Goal: Task Accomplishment & Management: Manage account settings

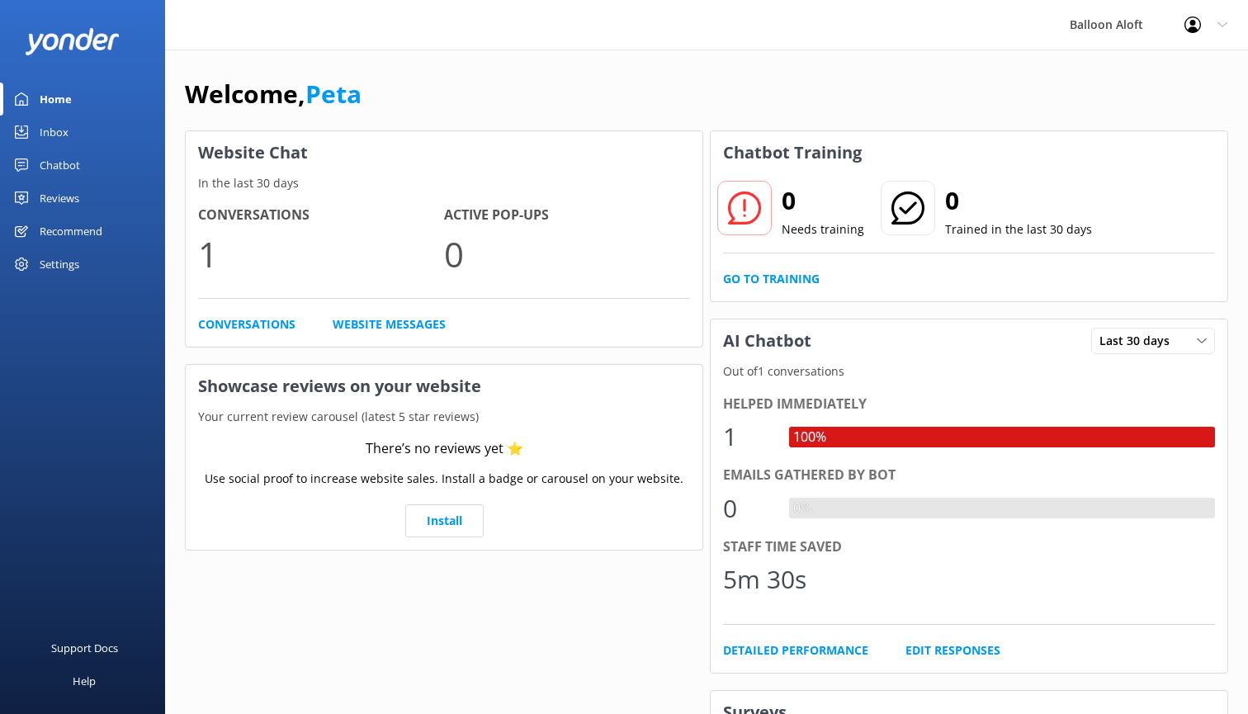
click at [59, 167] on div "Chatbot" at bounding box center [60, 165] width 40 height 33
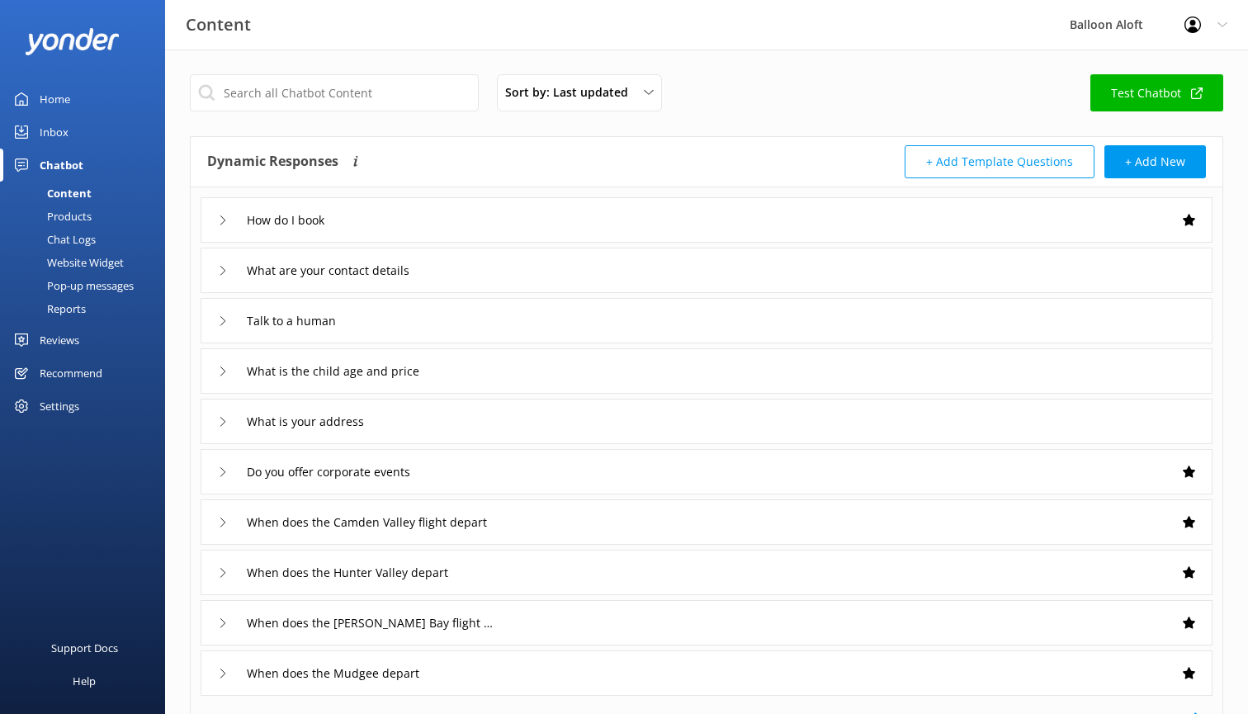
click at [226, 215] on icon at bounding box center [223, 220] width 10 height 10
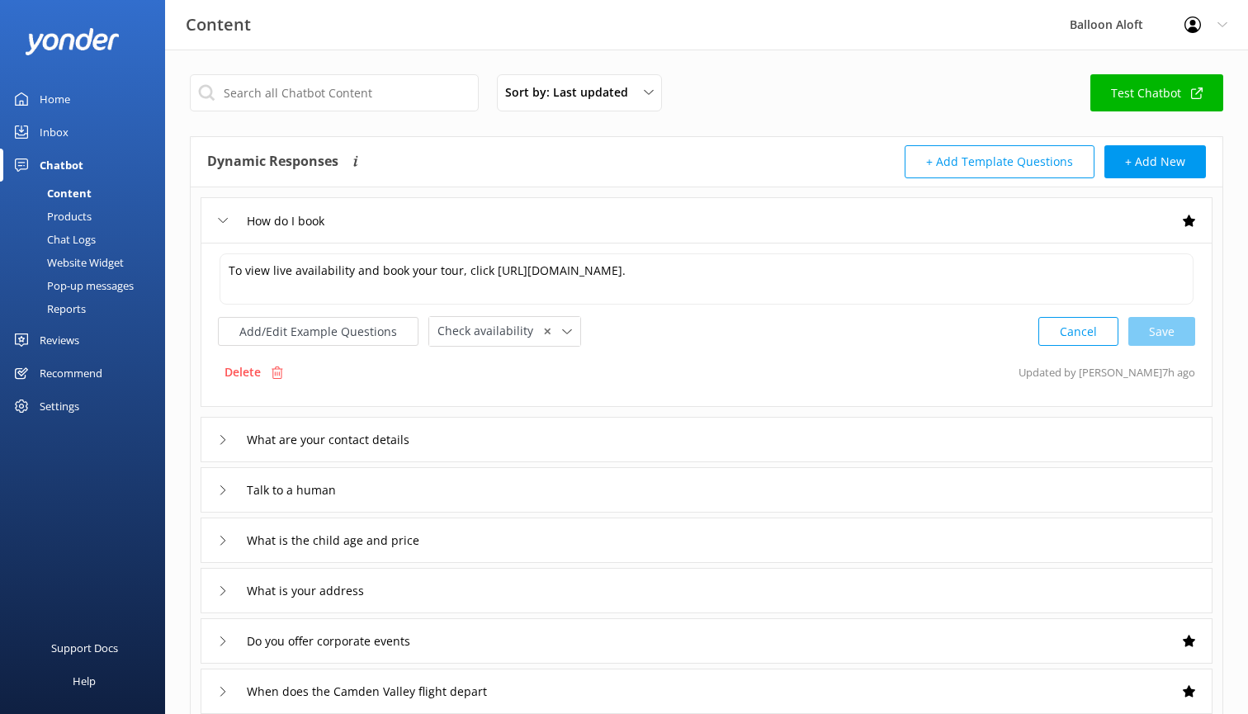
click at [226, 215] on div "How do I book" at bounding box center [274, 220] width 112 height 27
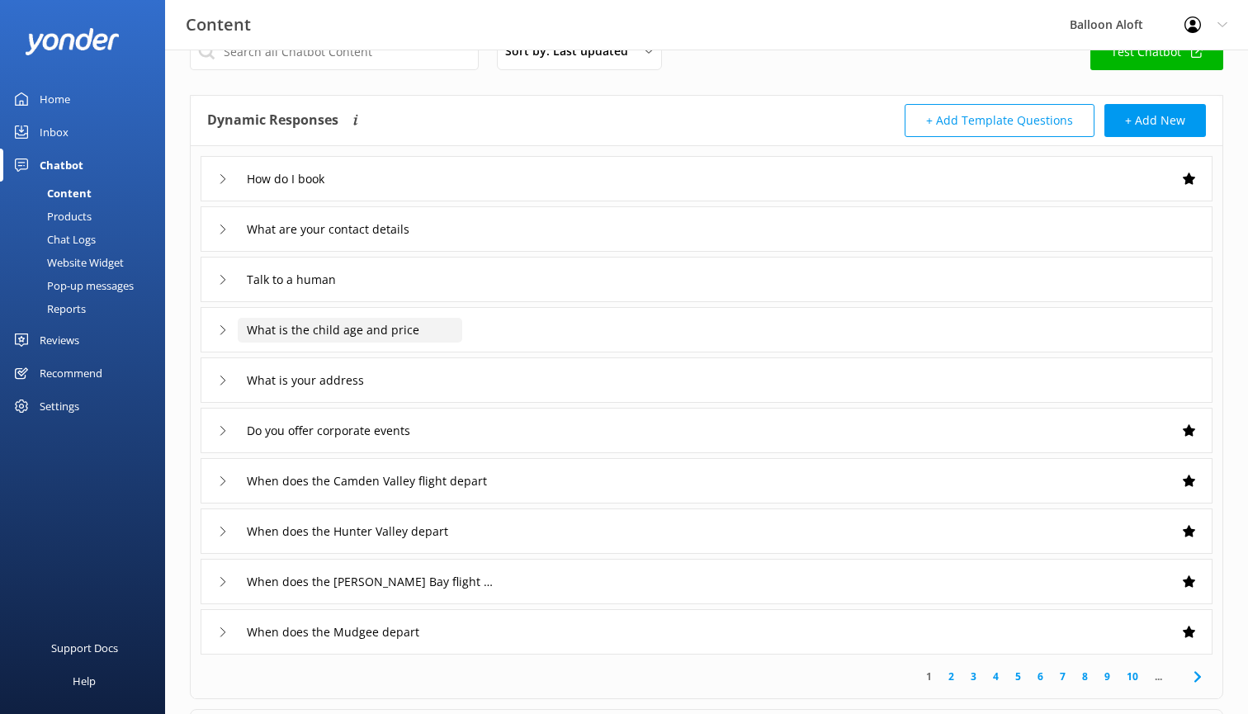
scroll to position [42, 0]
click at [227, 227] on icon at bounding box center [223, 229] width 10 height 10
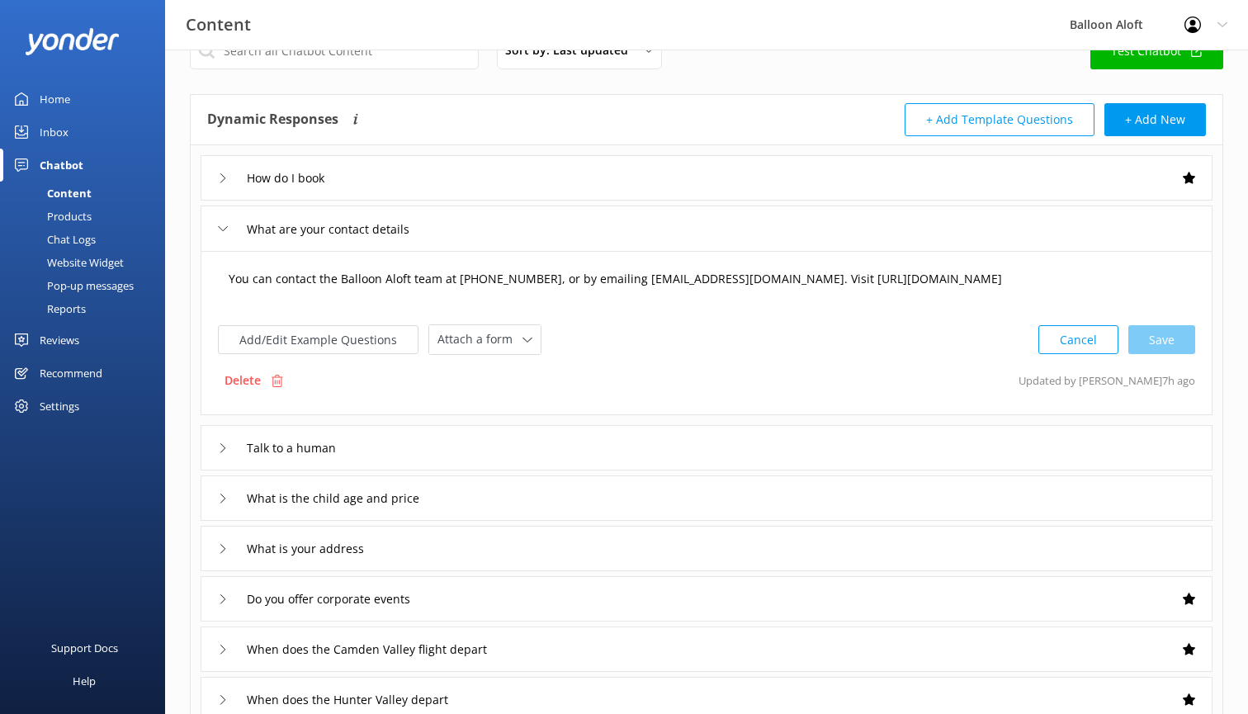
click at [649, 284] on textarea "You can contact the Balloon Aloft team at [PHONE_NUMBER], or by emailing [EMAIL…" at bounding box center [707, 287] width 974 height 51
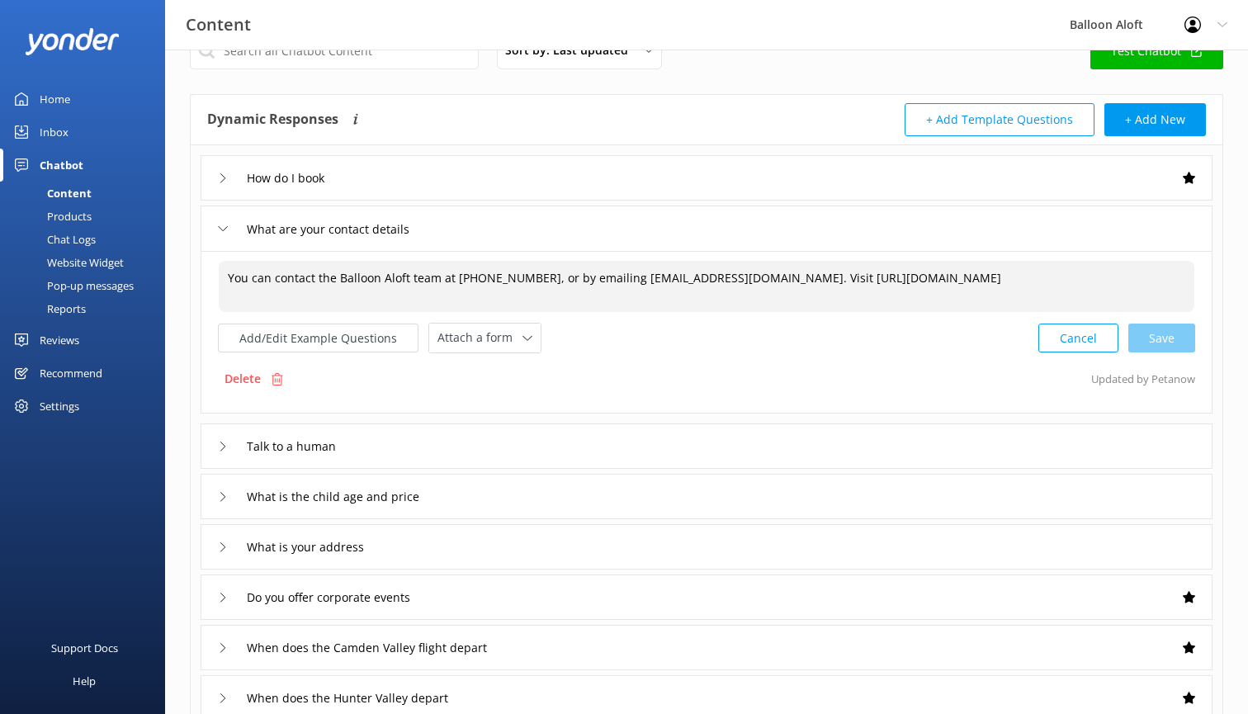
type textarea "You can contact the Balloon Aloft team at [PHONE_NUMBER], or by emailing [EMAIL…"
click at [225, 498] on icon at bounding box center [223, 497] width 10 height 10
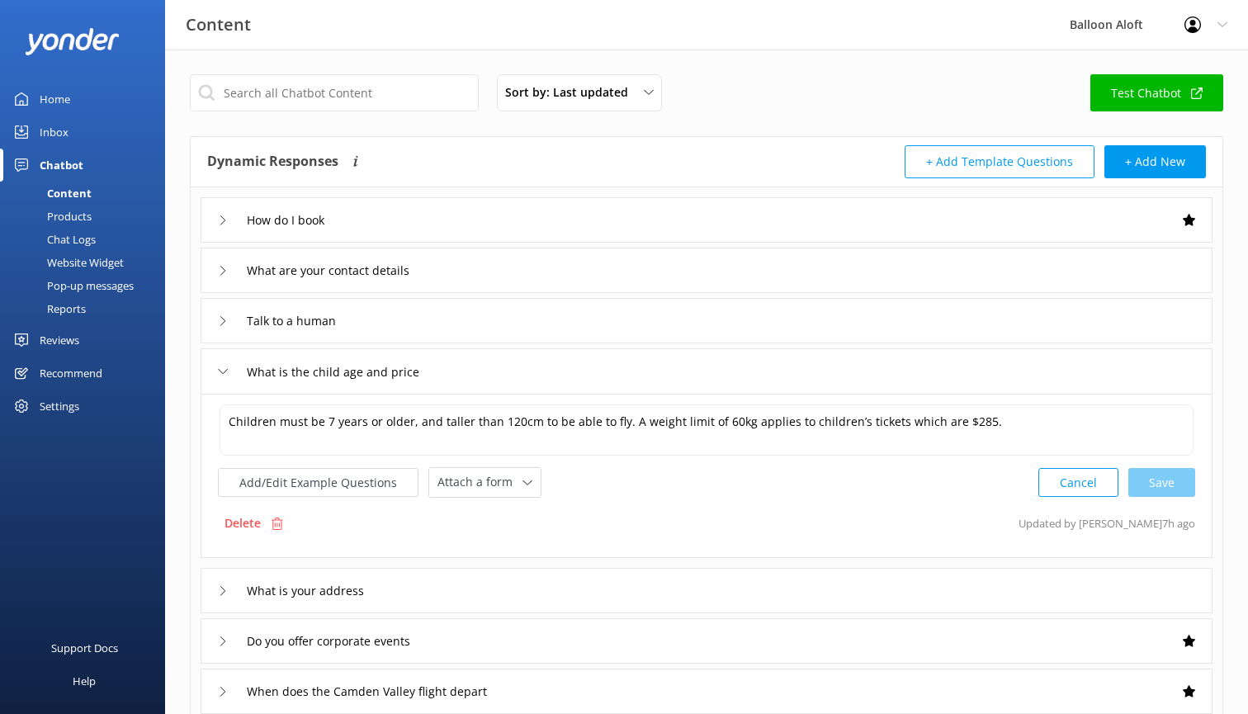
click at [1203, 21] on div at bounding box center [1197, 25] width 26 height 17
click at [76, 408] on div "Settings" at bounding box center [60, 406] width 40 height 33
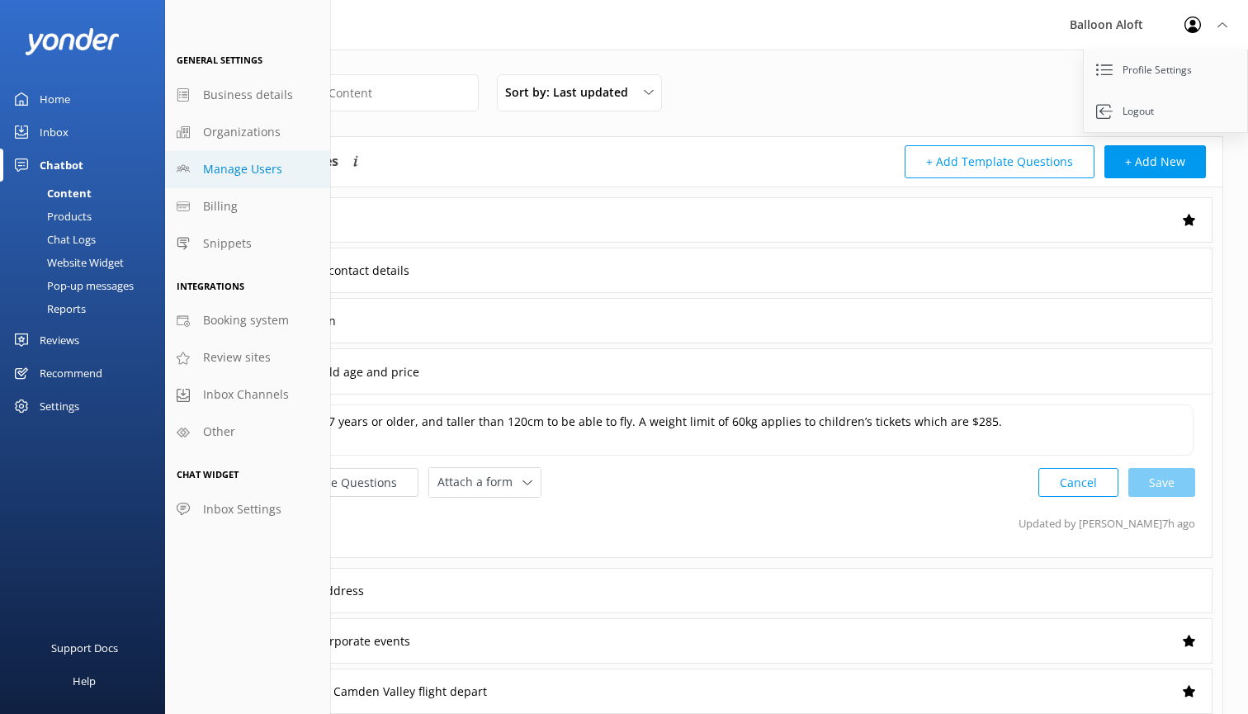
click at [241, 165] on span "Manage Users" at bounding box center [242, 169] width 79 height 18
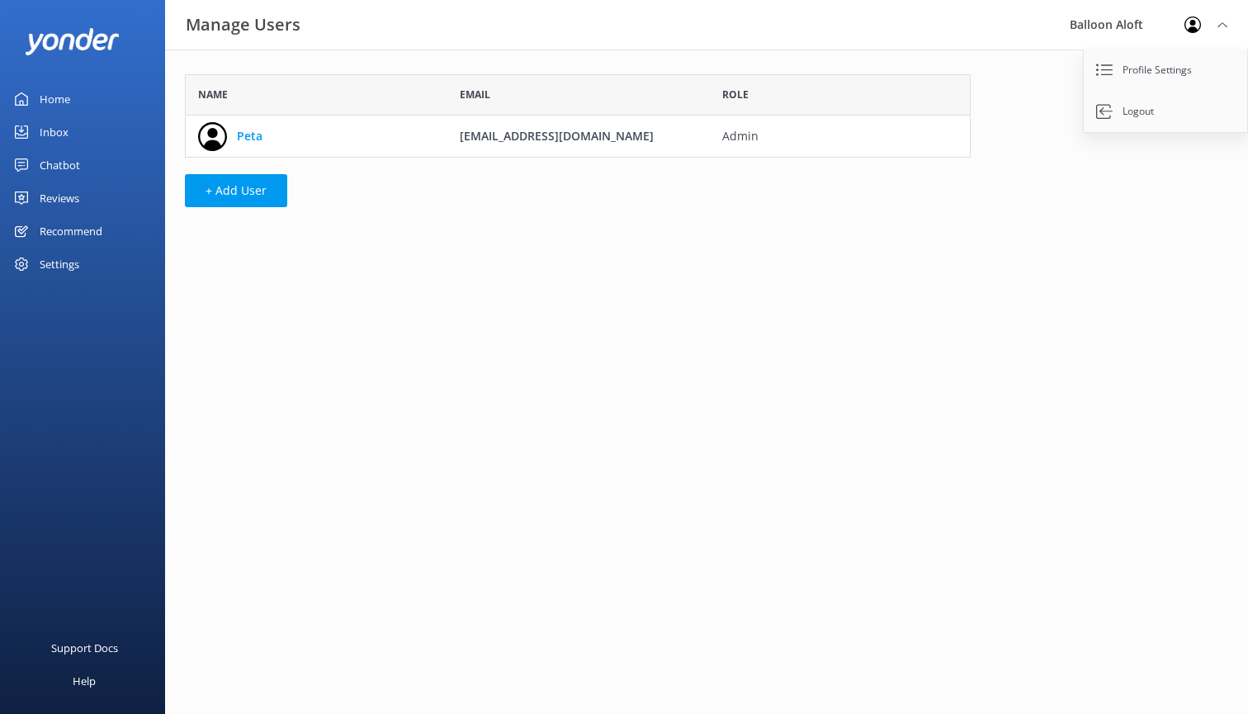
scroll to position [1, 1]
click at [244, 197] on button "+ Add User" at bounding box center [236, 190] width 102 height 33
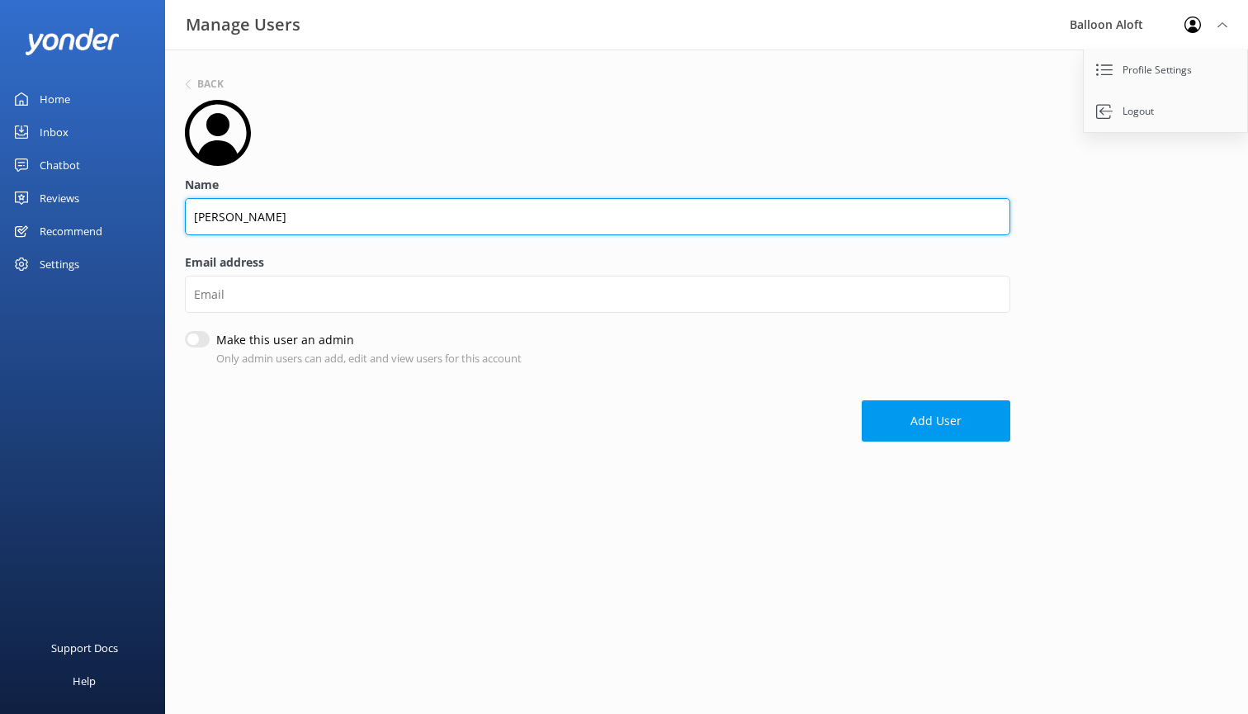
click at [229, 220] on input "[PERSON_NAME]" at bounding box center [597, 216] width 825 height 37
type input "[PERSON_NAME]"
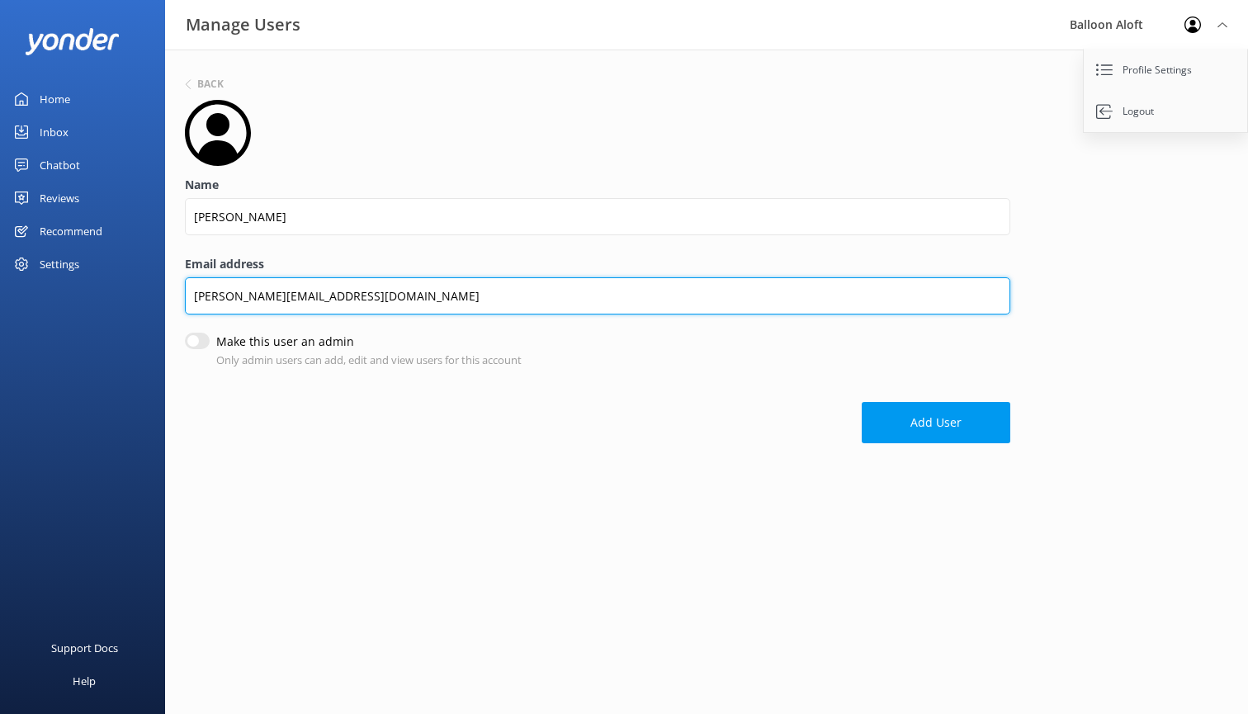
type input "[PERSON_NAME][EMAIL_ADDRESS][DOMAIN_NAME]"
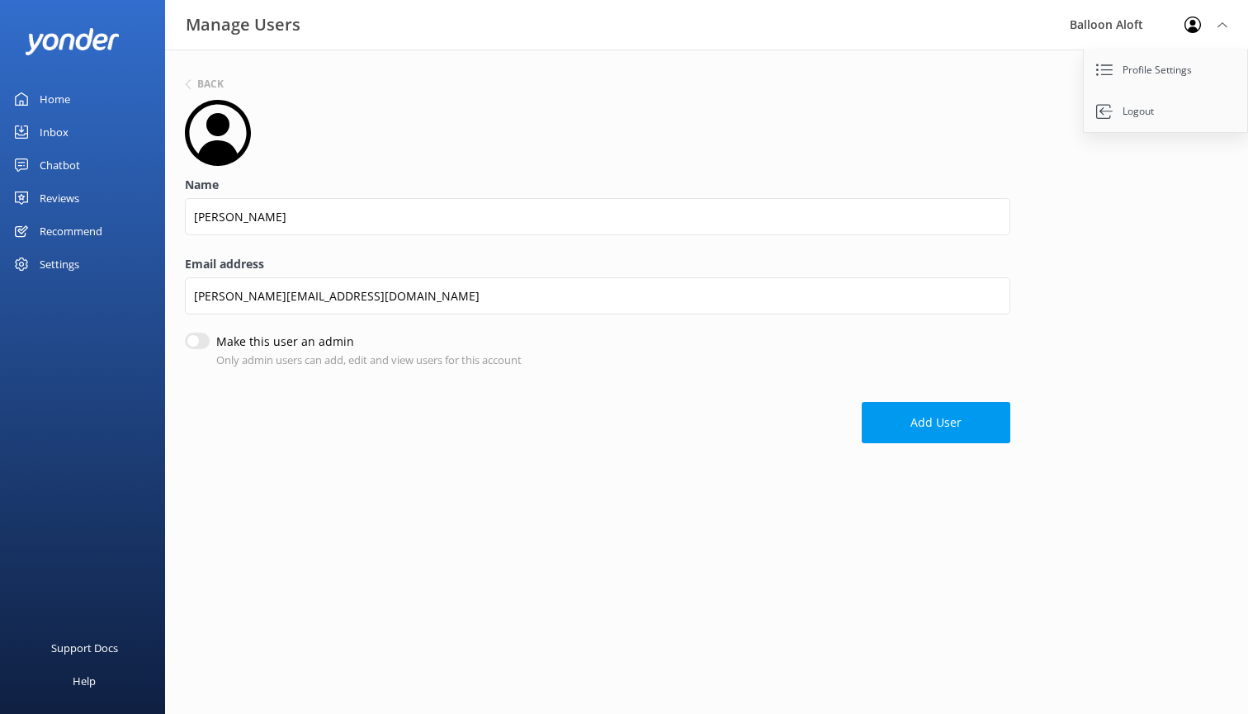
click at [200, 346] on input "Make this user an admin" at bounding box center [197, 341] width 25 height 17
checkbox input "true"
click at [934, 421] on button "Add User" at bounding box center [936, 424] width 149 height 41
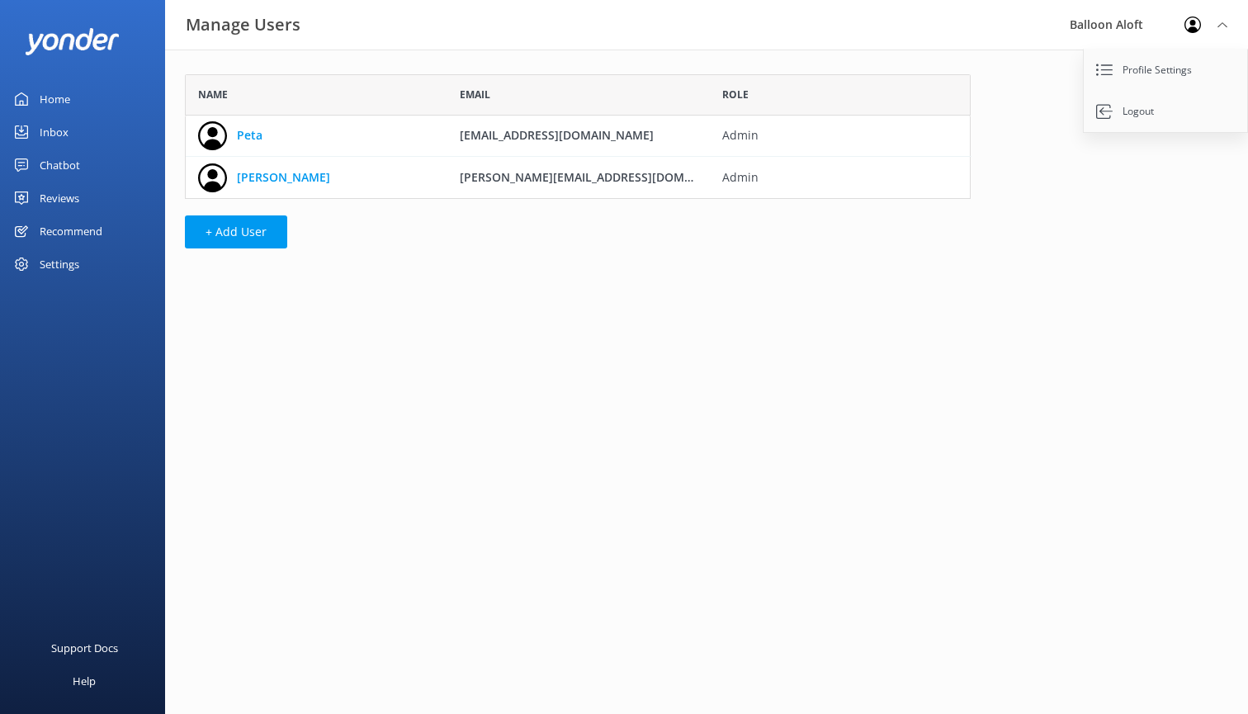
click at [79, 152] on div "Chatbot" at bounding box center [60, 165] width 40 height 33
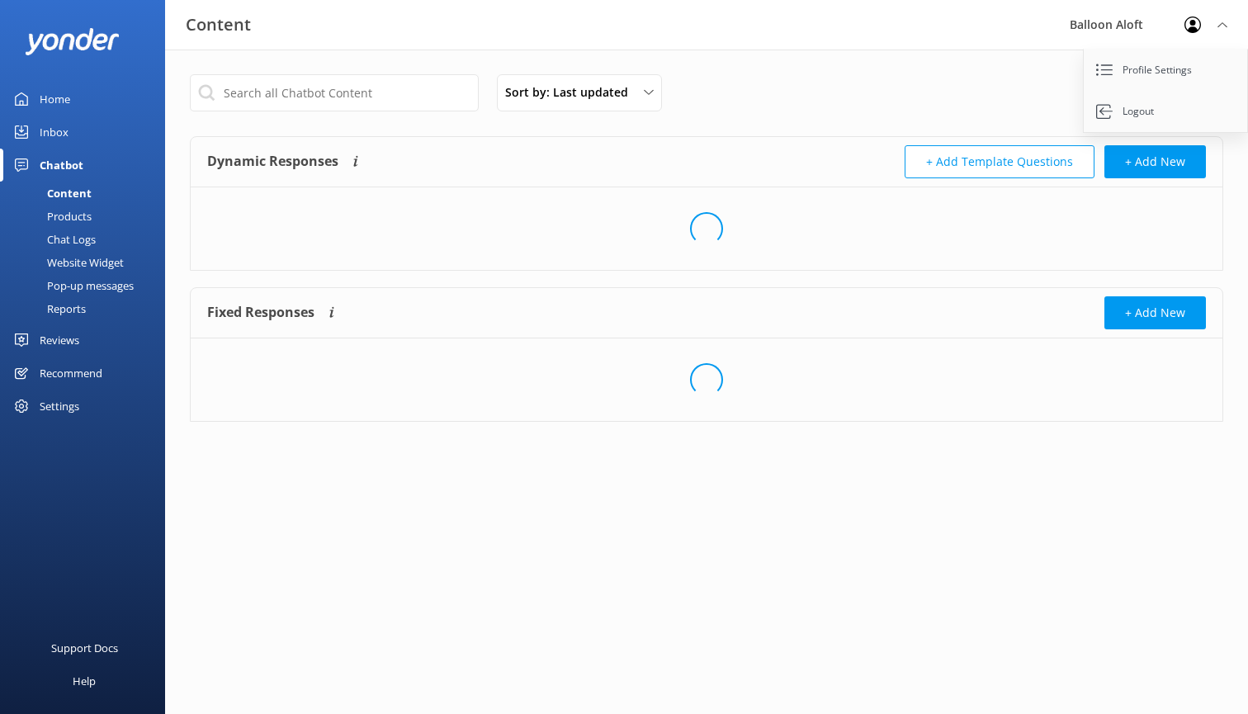
click at [50, 132] on div "Inbox" at bounding box center [54, 132] width 29 height 33
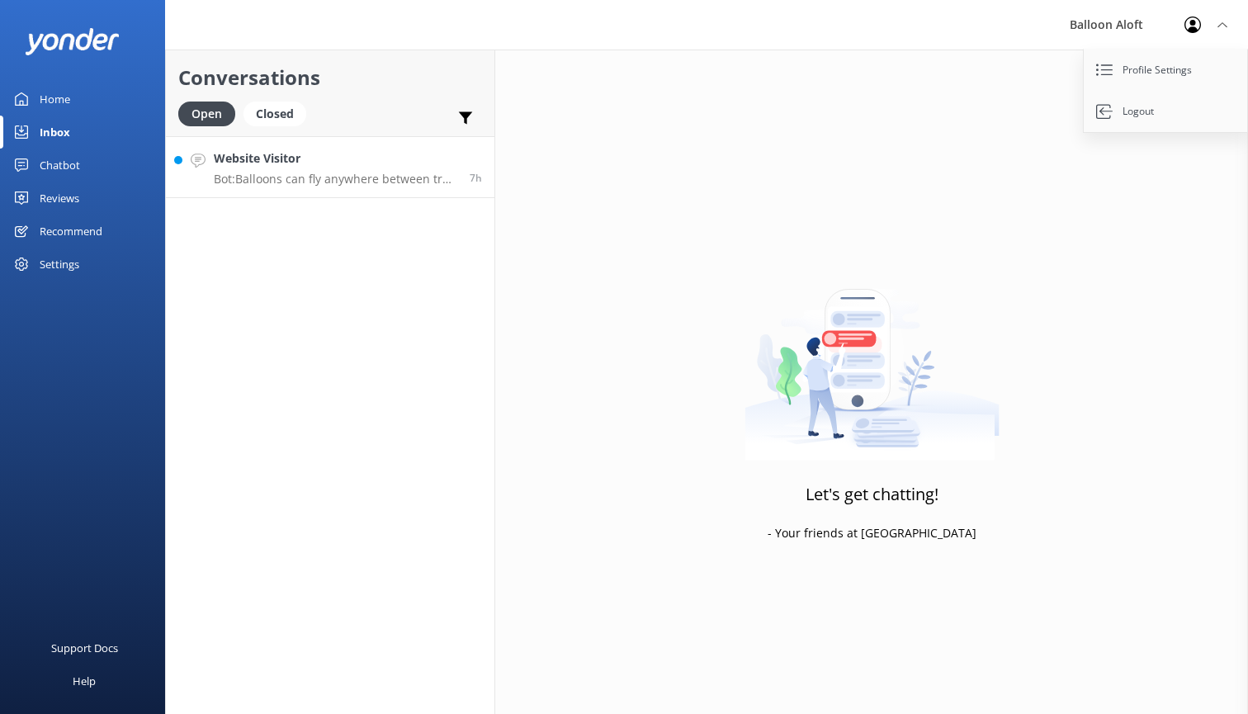
click at [398, 183] on p "Bot: Balloons can fly anywhere between tree top height up to 4 thousand feet." at bounding box center [335, 179] width 243 height 15
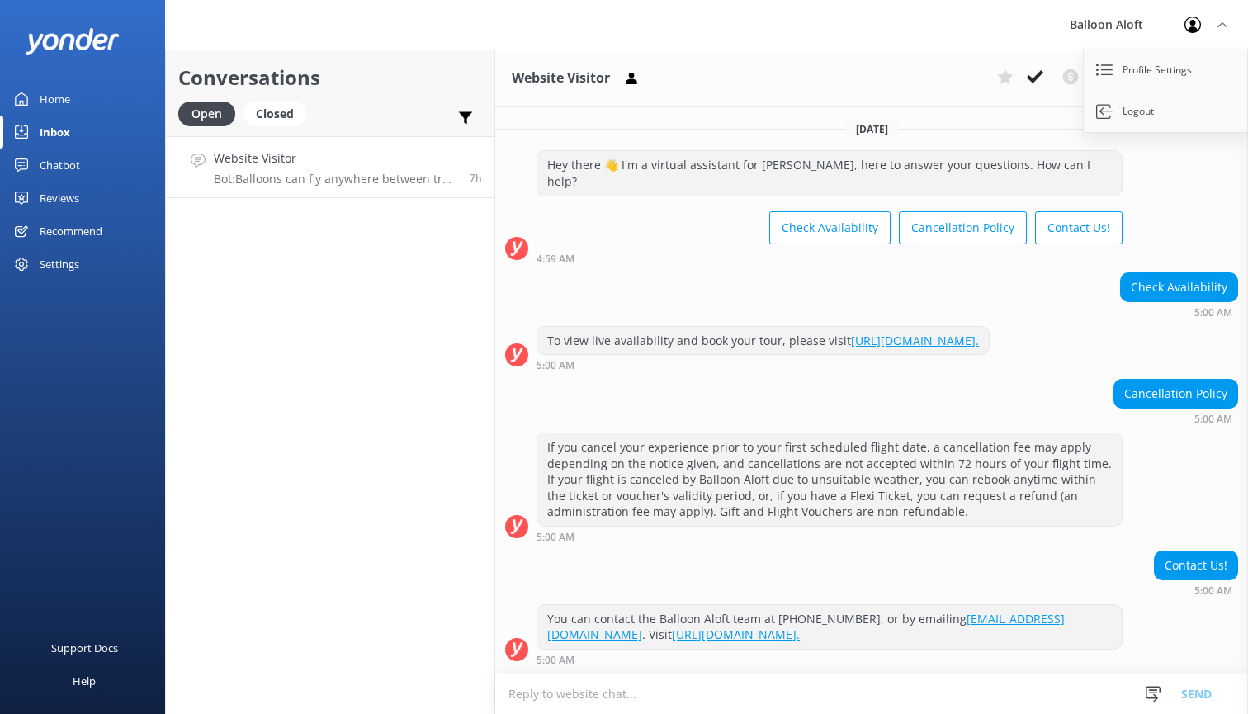
click at [66, 167] on div "Chatbot" at bounding box center [60, 165] width 40 height 33
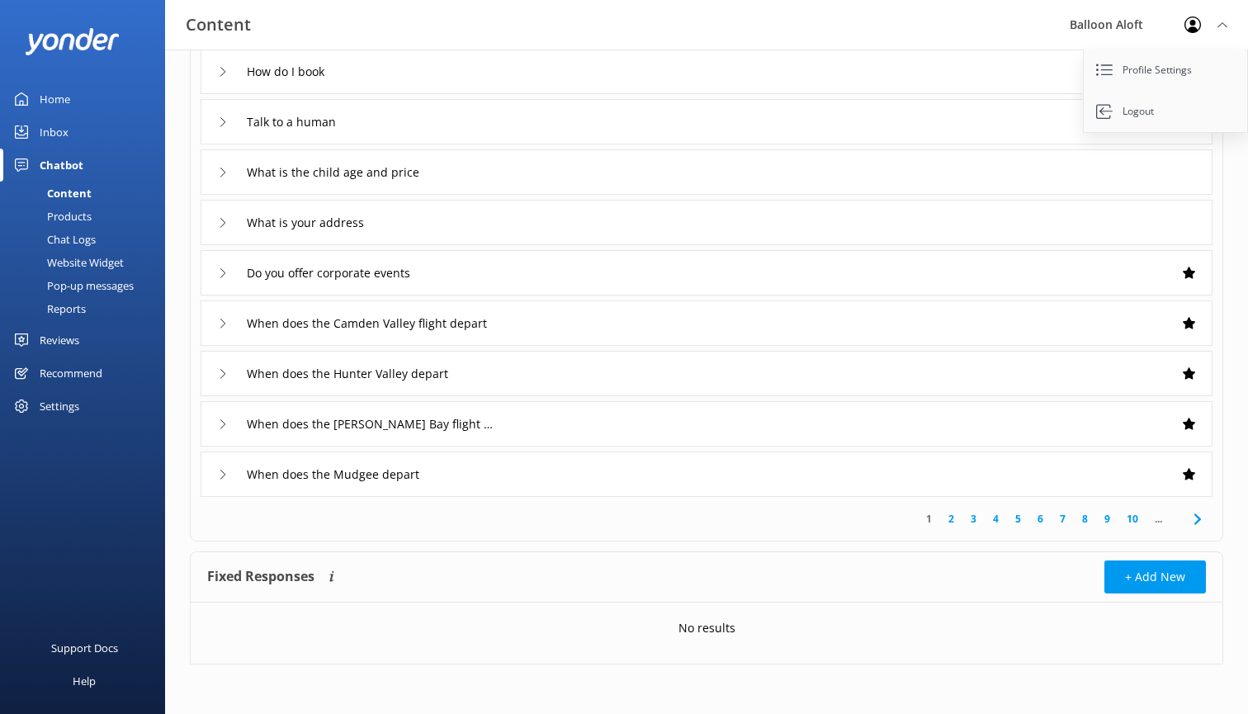
scroll to position [199, 0]
click at [60, 138] on div "Inbox" at bounding box center [54, 132] width 29 height 33
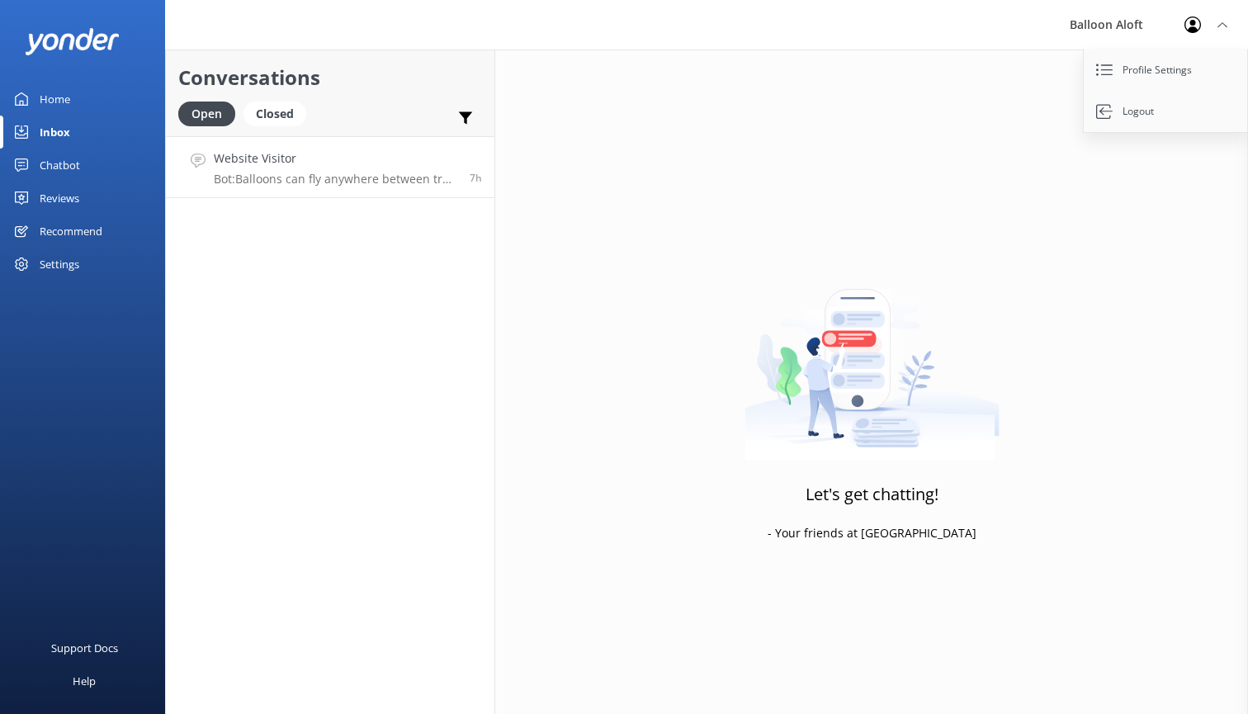
click at [316, 158] on h4 "Website Visitor" at bounding box center [335, 158] width 243 height 18
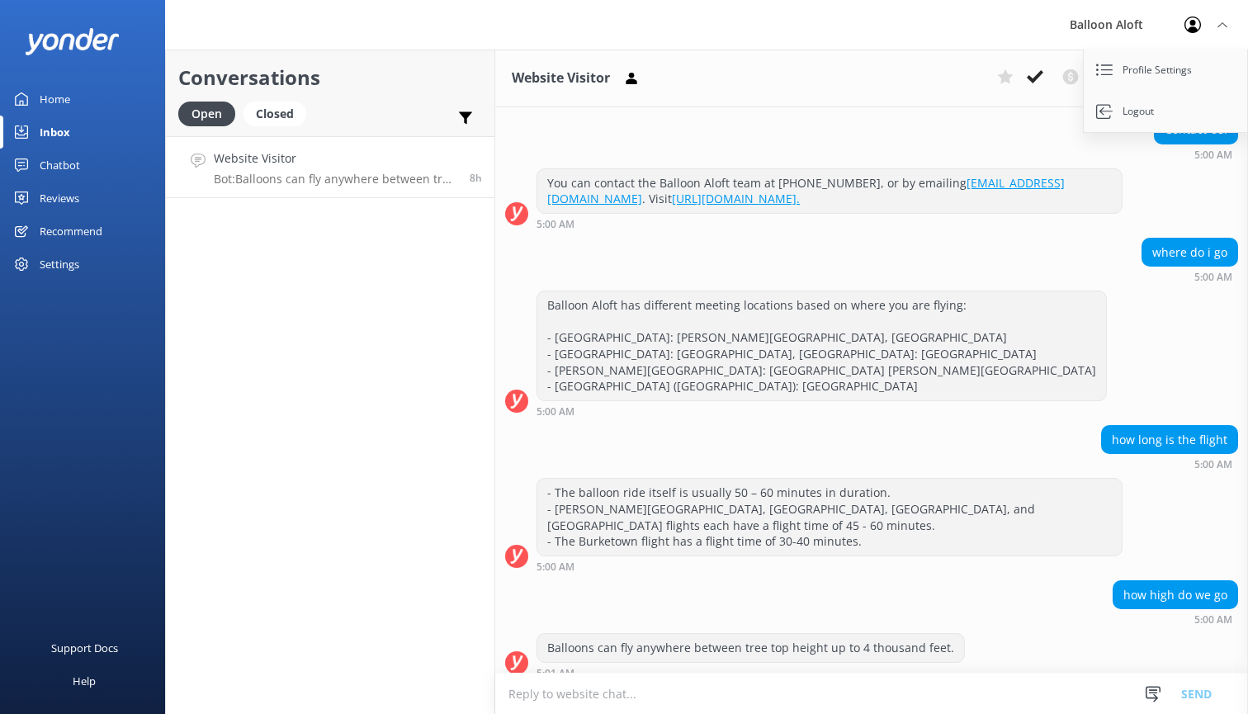
click at [91, 163] on link "Chatbot" at bounding box center [82, 165] width 165 height 33
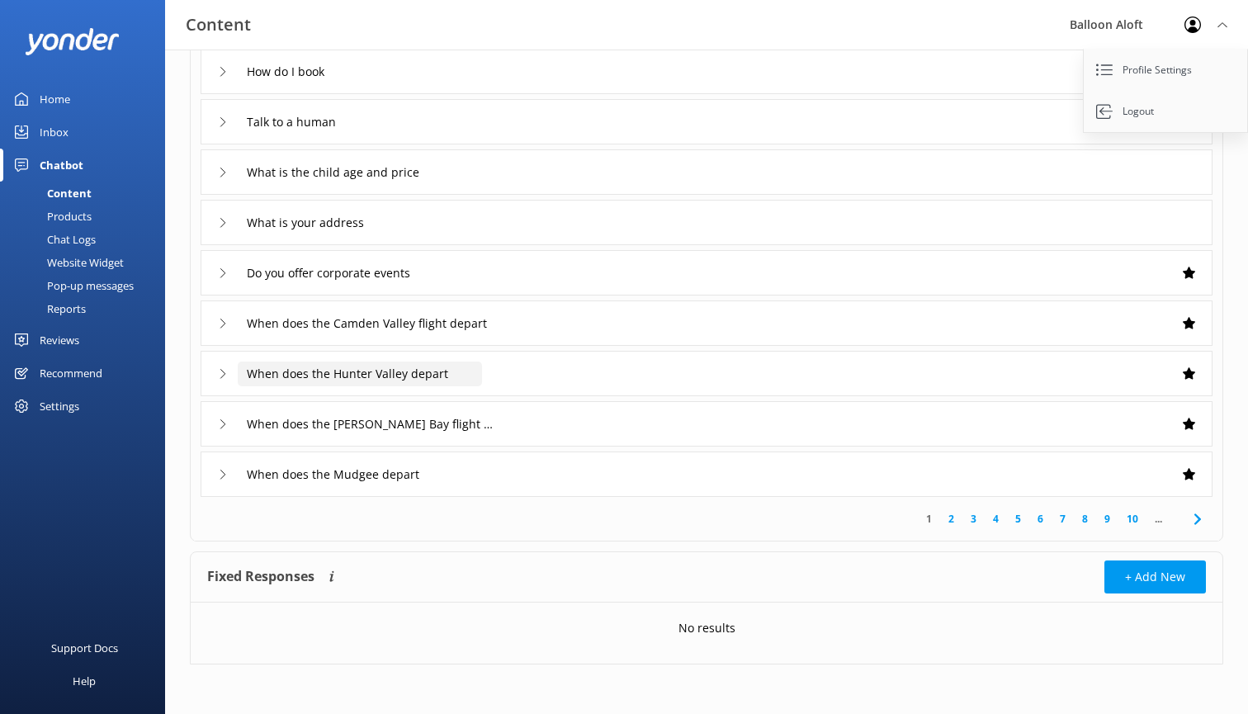
scroll to position [199, 0]
click at [415, 226] on div "What is your address" at bounding box center [707, 222] width 1012 height 45
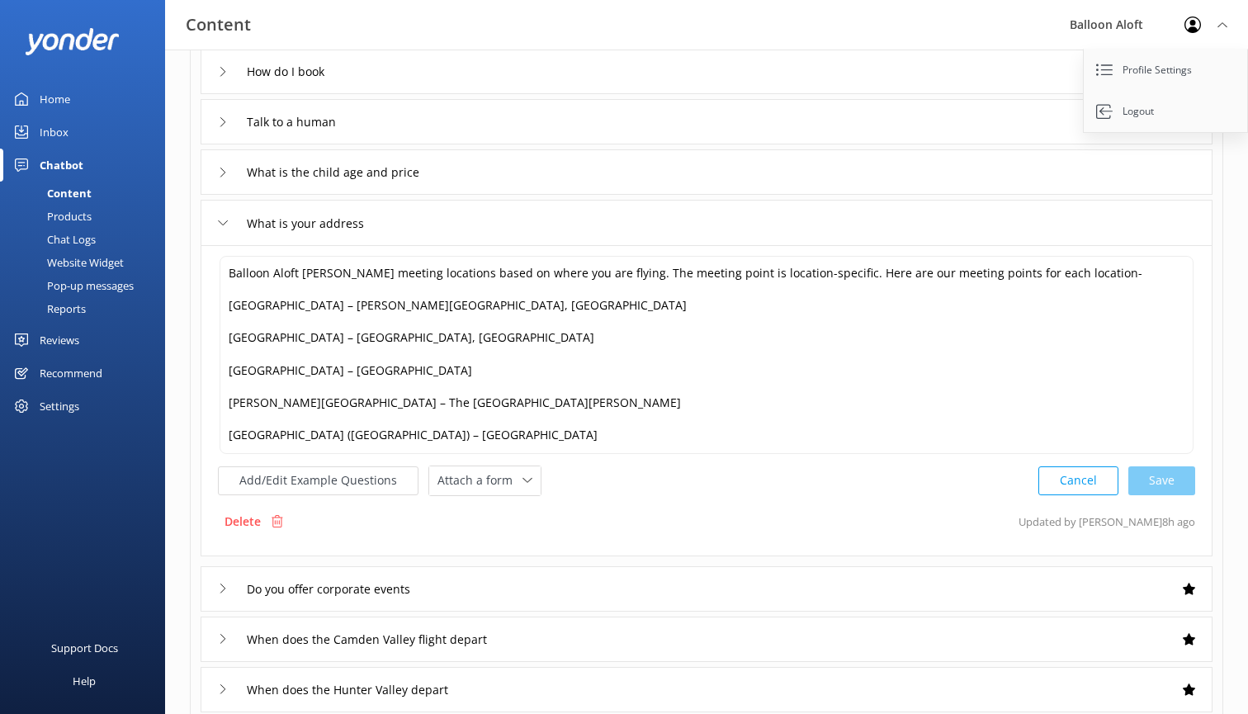
click at [415, 226] on div "What is your address" at bounding box center [707, 222] width 1012 height 45
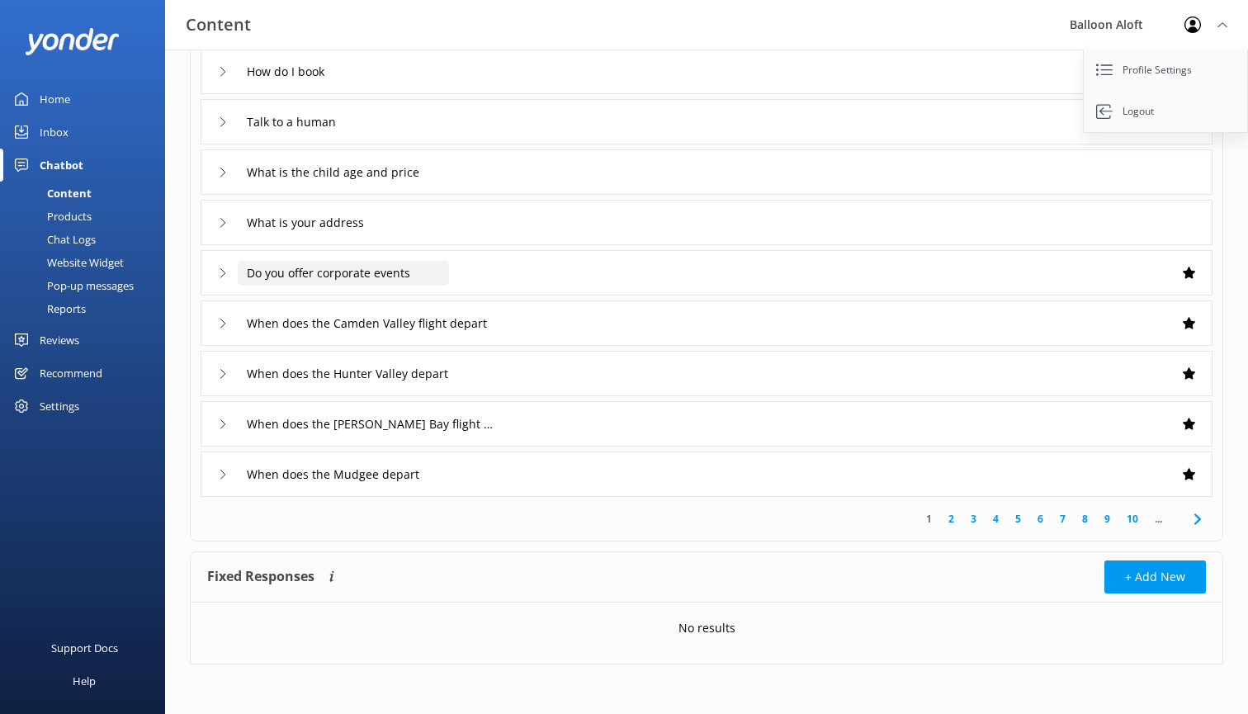
click at [423, 280] on input "Do you offer corporate events" at bounding box center [343, 273] width 211 height 25
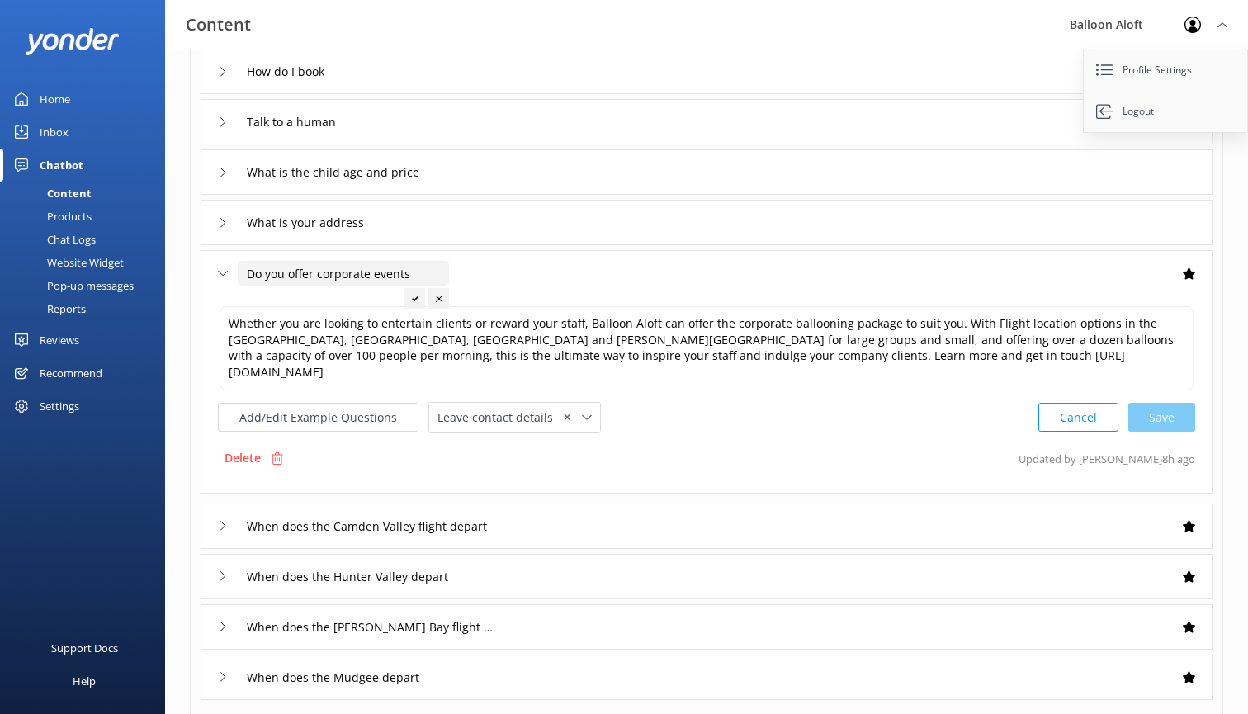
click at [435, 272] on input "Do you offer corporate events" at bounding box center [343, 273] width 211 height 25
click at [475, 270] on div "Do you offer corporate events" at bounding box center [707, 272] width 1012 height 45
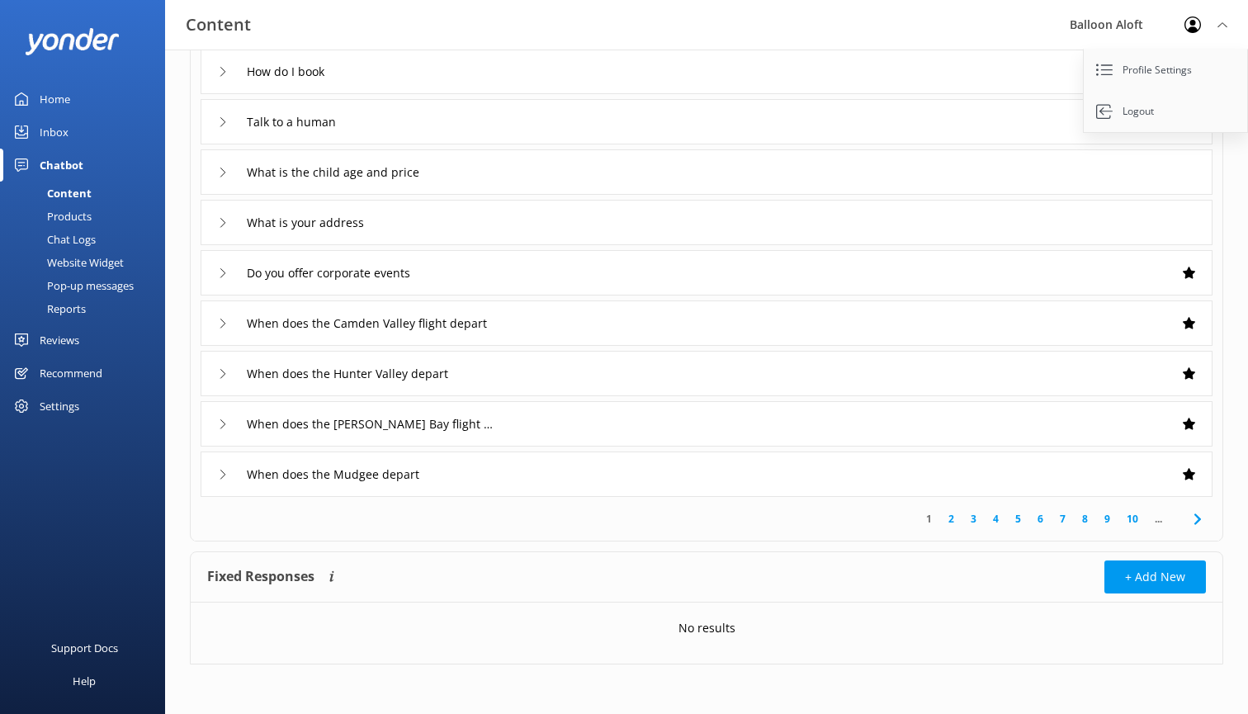
scroll to position [199, 0]
click at [505, 317] on input "When does the Camden Valley flight depart" at bounding box center [383, 323] width 291 height 25
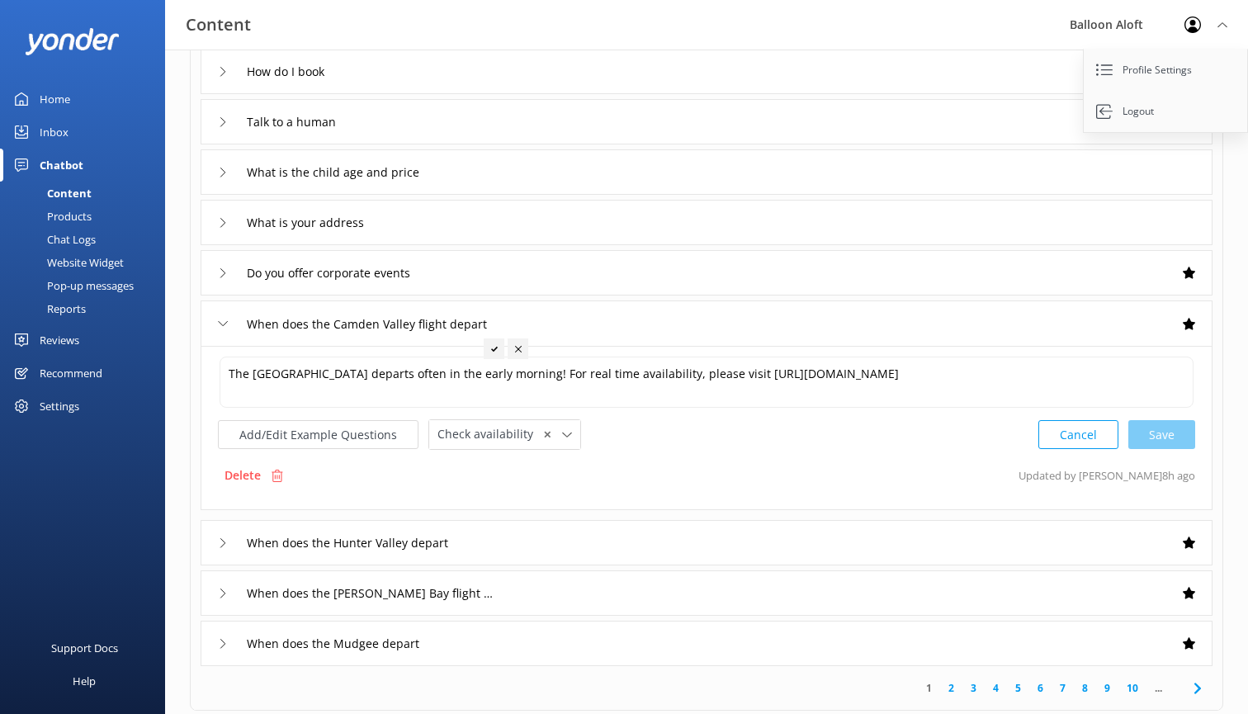
click at [588, 324] on div "When does the Camden Valley flight depart" at bounding box center [707, 322] width 1012 height 45
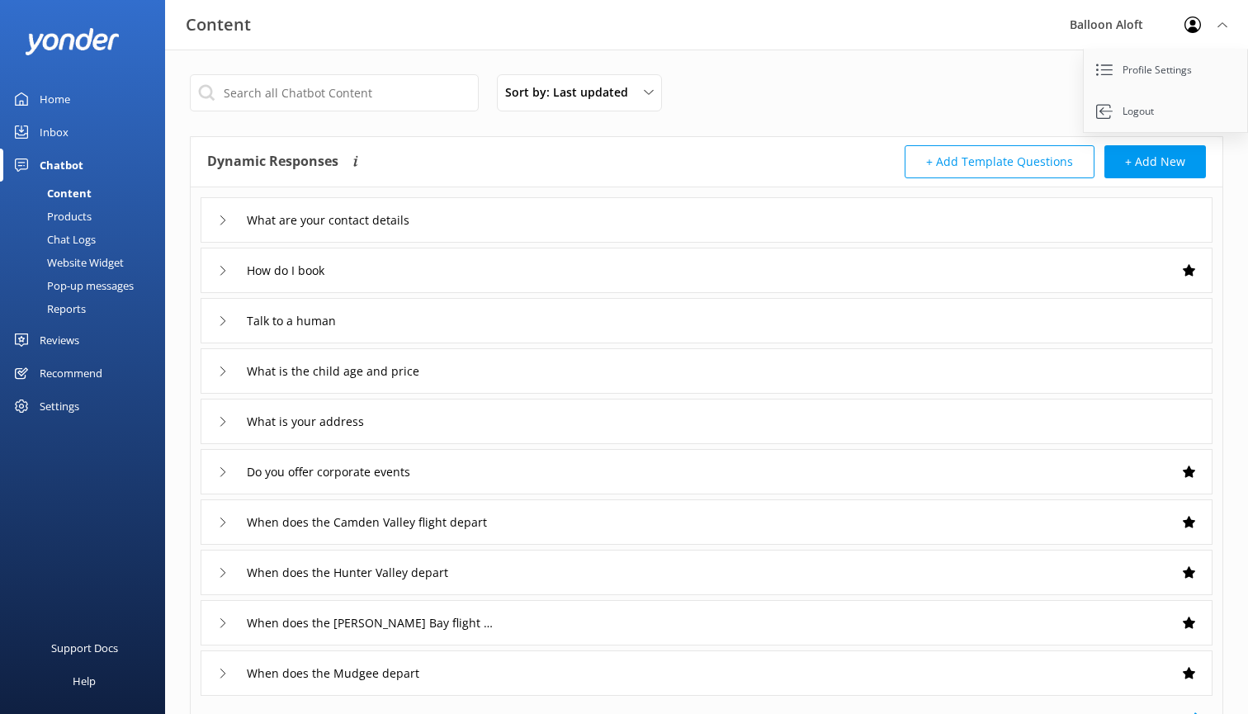
click at [86, 265] on div "Website Widget" at bounding box center [67, 262] width 114 height 23
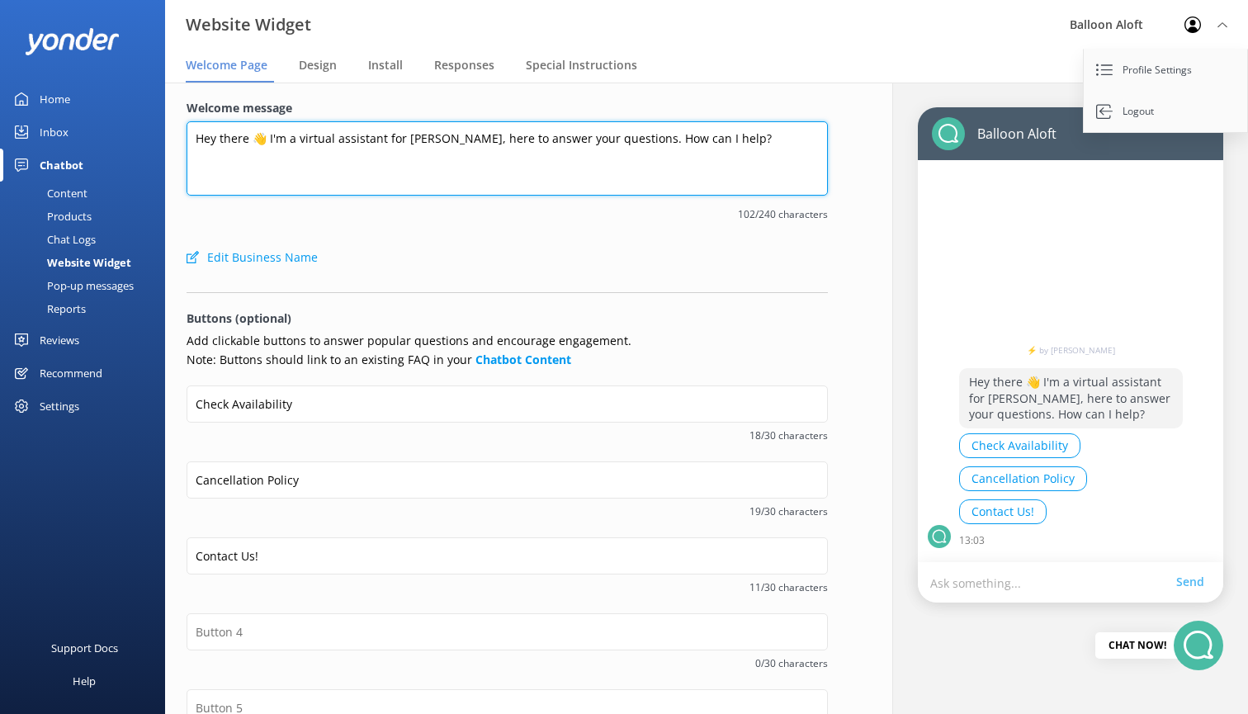
click at [296, 140] on textarea "Hey there 👋 I'm a virtual assistant for [PERSON_NAME], here to answer your ques…" at bounding box center [507, 158] width 641 height 74
drag, startPoint x: 557, startPoint y: 139, endPoint x: 470, endPoint y: 136, distance: 87.5
click at [470, 136] on textarea "Hey there 👋 I'm the Balloon Aloft virtual assistant for [PERSON_NAME], here to …" at bounding box center [507, 158] width 641 height 74
click at [463, 162] on textarea "Hey there 👋 I'm the Balloon Aloft virtual assistant, here to answer your questi…" at bounding box center [507, 158] width 641 height 74
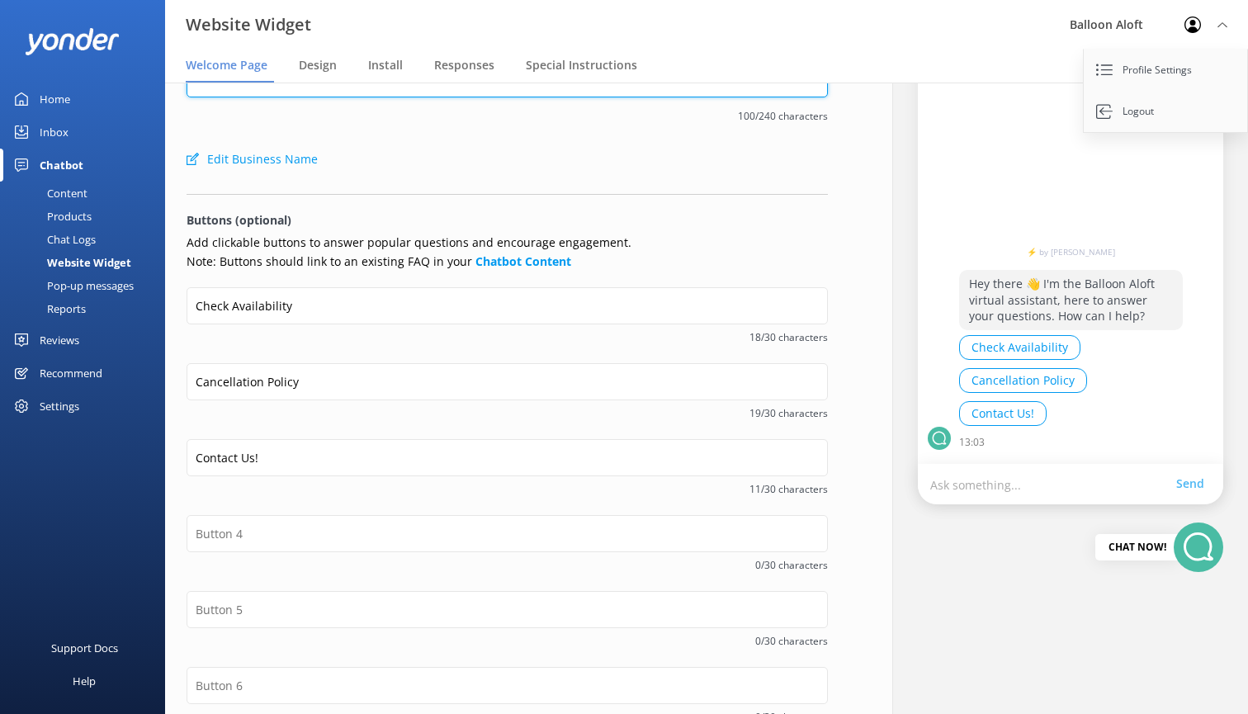
scroll to position [103, 0]
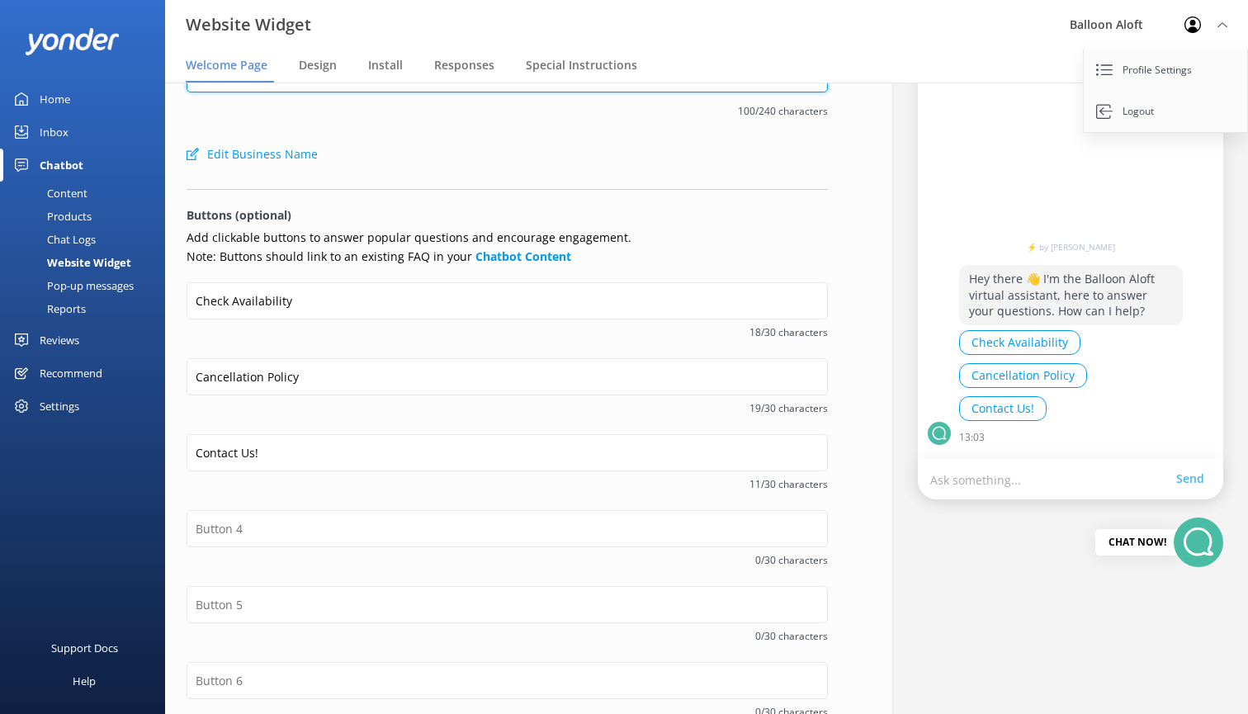
type textarea "Hey there 👋 I'm the Balloon Aloft virtual assistant, here to answer your questi…"
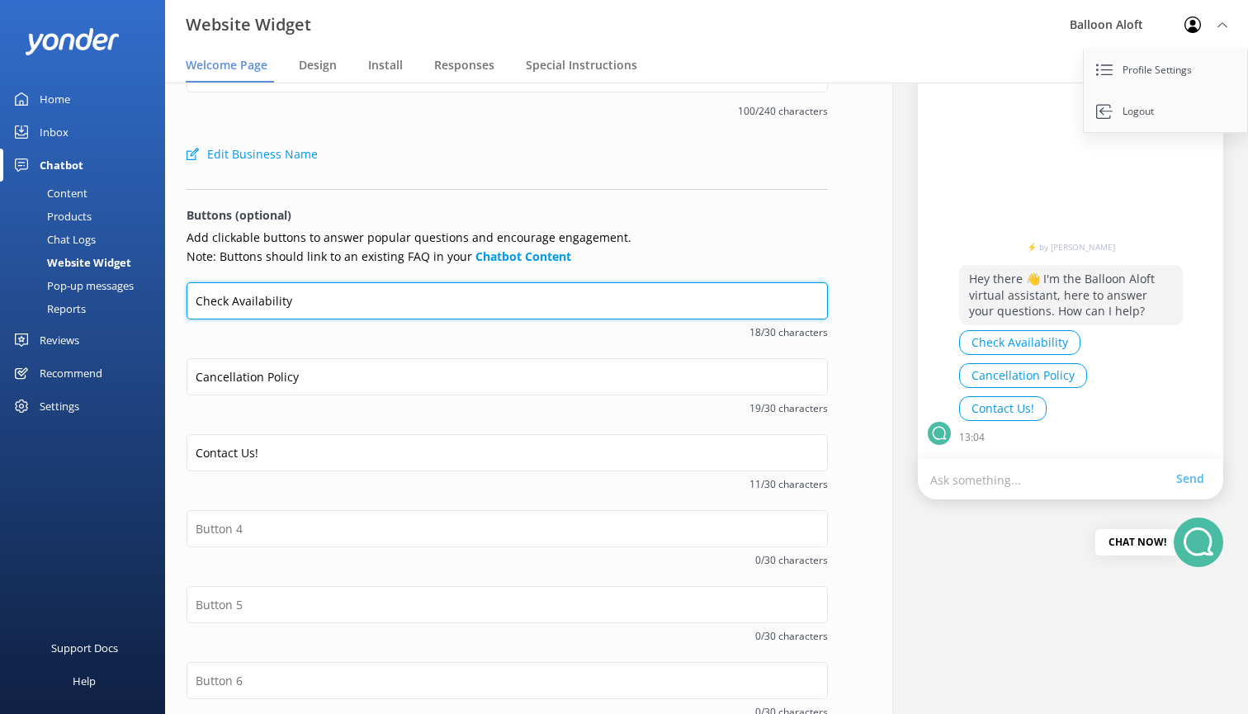
click at [523, 304] on input "Check Availability" at bounding box center [507, 300] width 641 height 37
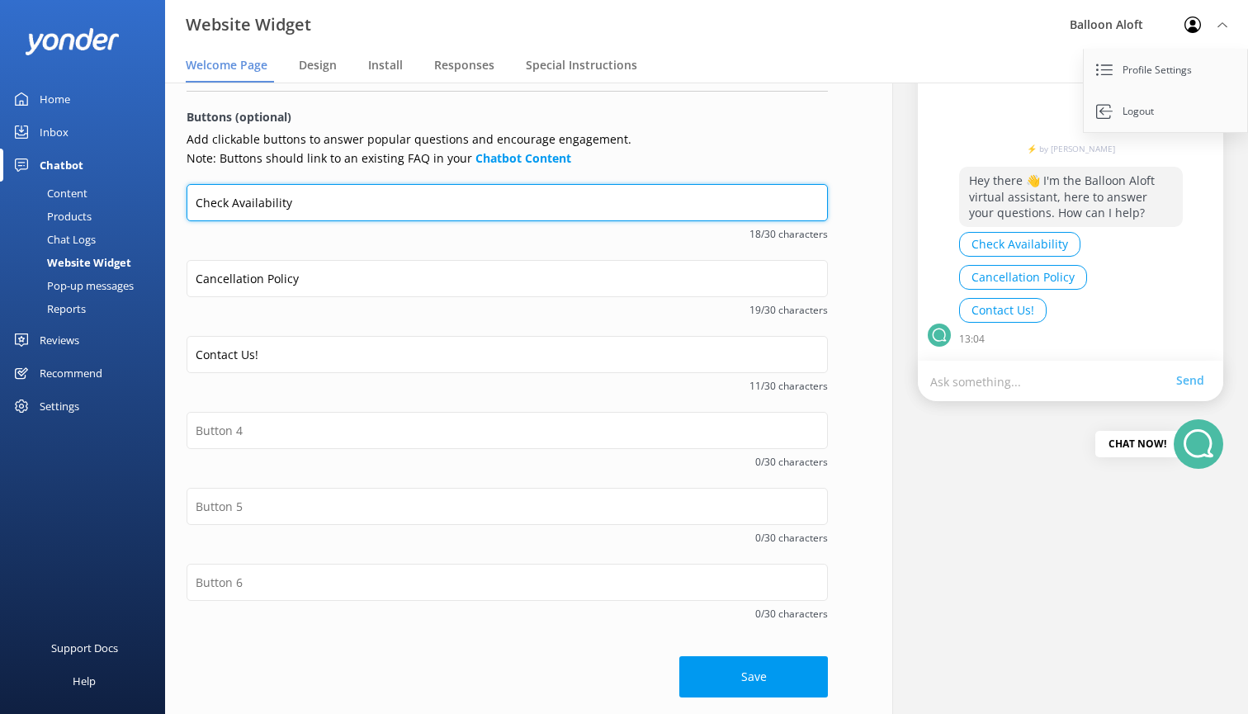
scroll to position [200, 0]
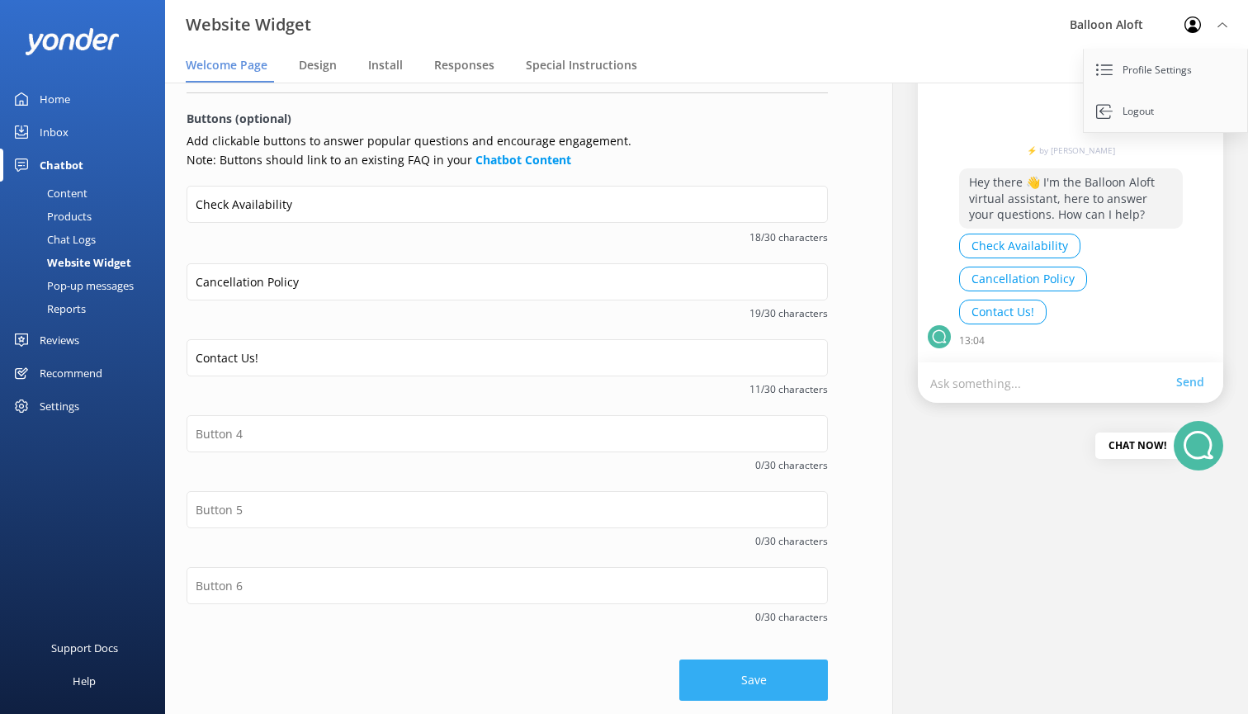
click at [765, 675] on button "Save" at bounding box center [753, 679] width 149 height 41
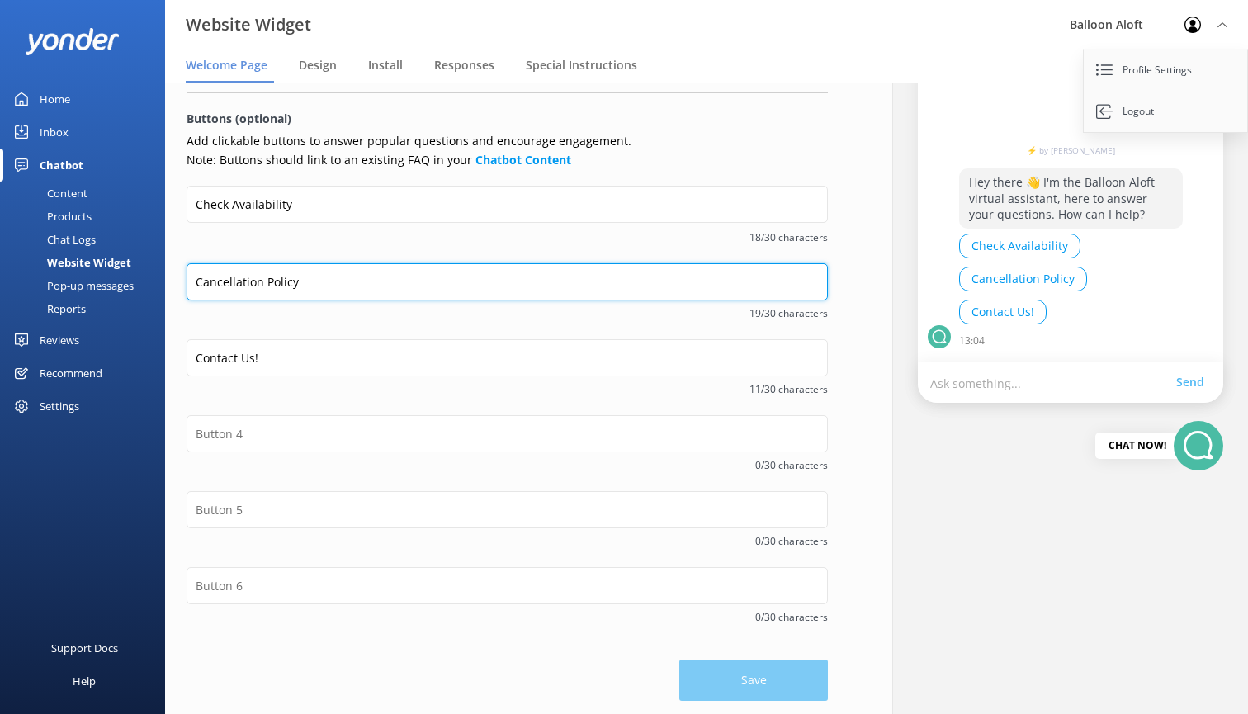
drag, startPoint x: 317, startPoint y: 284, endPoint x: 172, endPoint y: 279, distance: 145.3
click at [172, 279] on div "Welcome message Hey there 👋 I'm the Balloon Aloft virtual assistant, here to an…" at bounding box center [507, 300] width 684 height 834
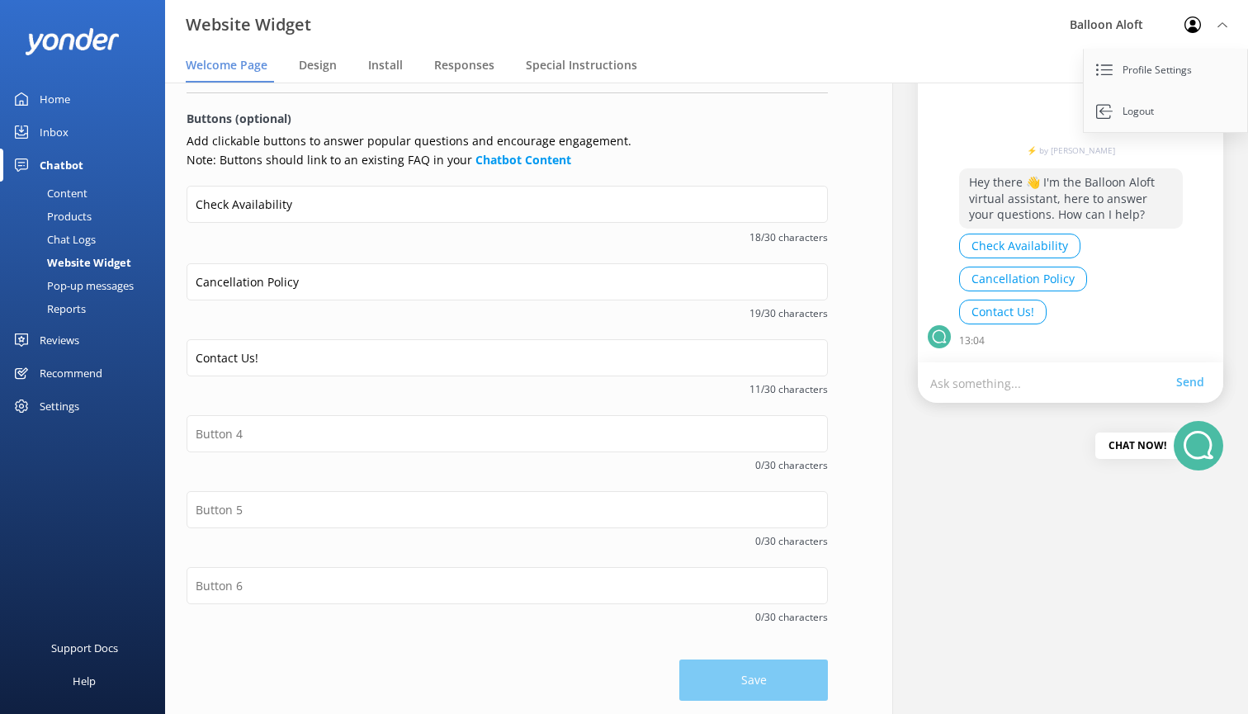
click at [106, 451] on div "Support Docs Help" at bounding box center [82, 576] width 165 height 275
click at [104, 289] on div "Pop-up messages" at bounding box center [72, 285] width 124 height 23
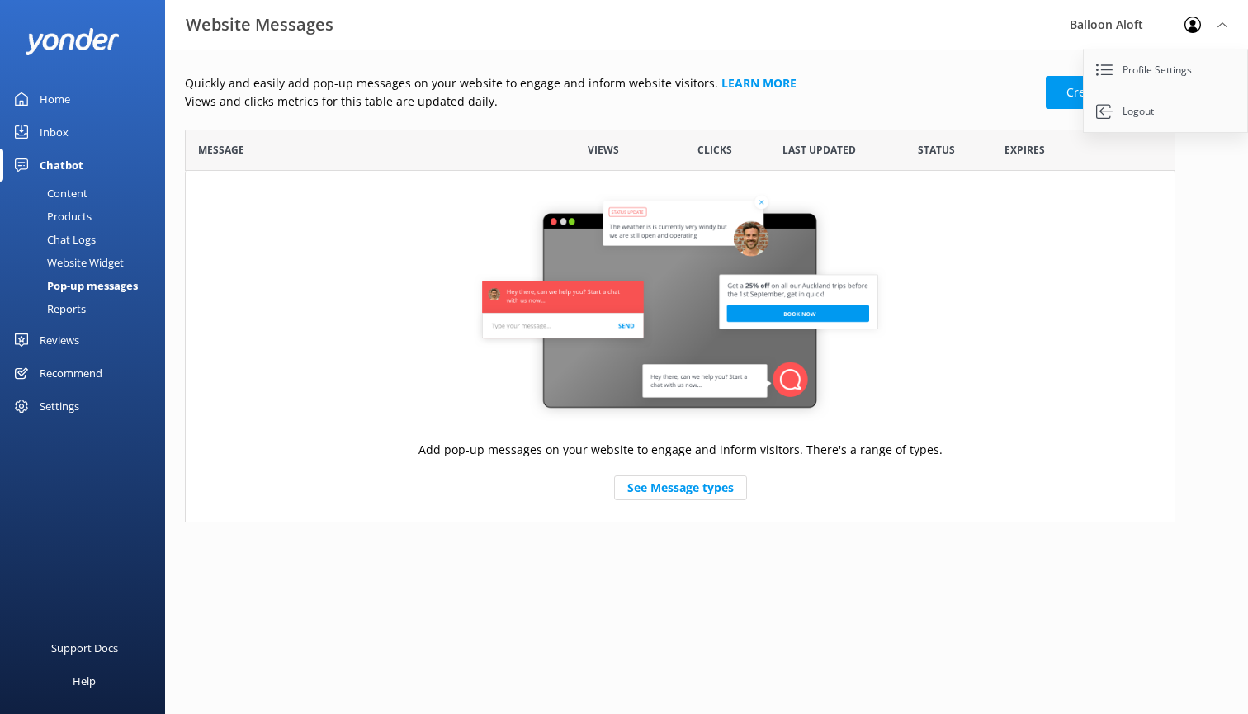
scroll to position [393, 990]
click at [74, 318] on div "Reports" at bounding box center [48, 308] width 76 height 23
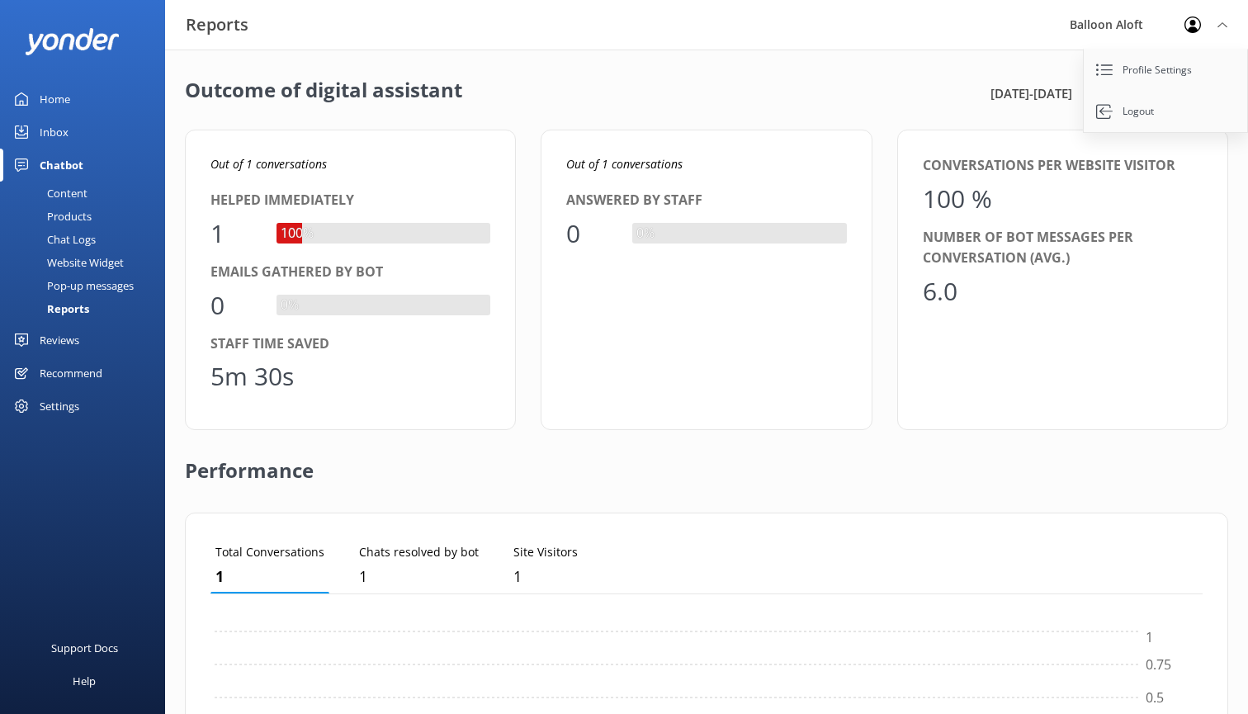
scroll to position [166, 992]
click at [83, 243] on div "Chat Logs" at bounding box center [53, 239] width 86 height 23
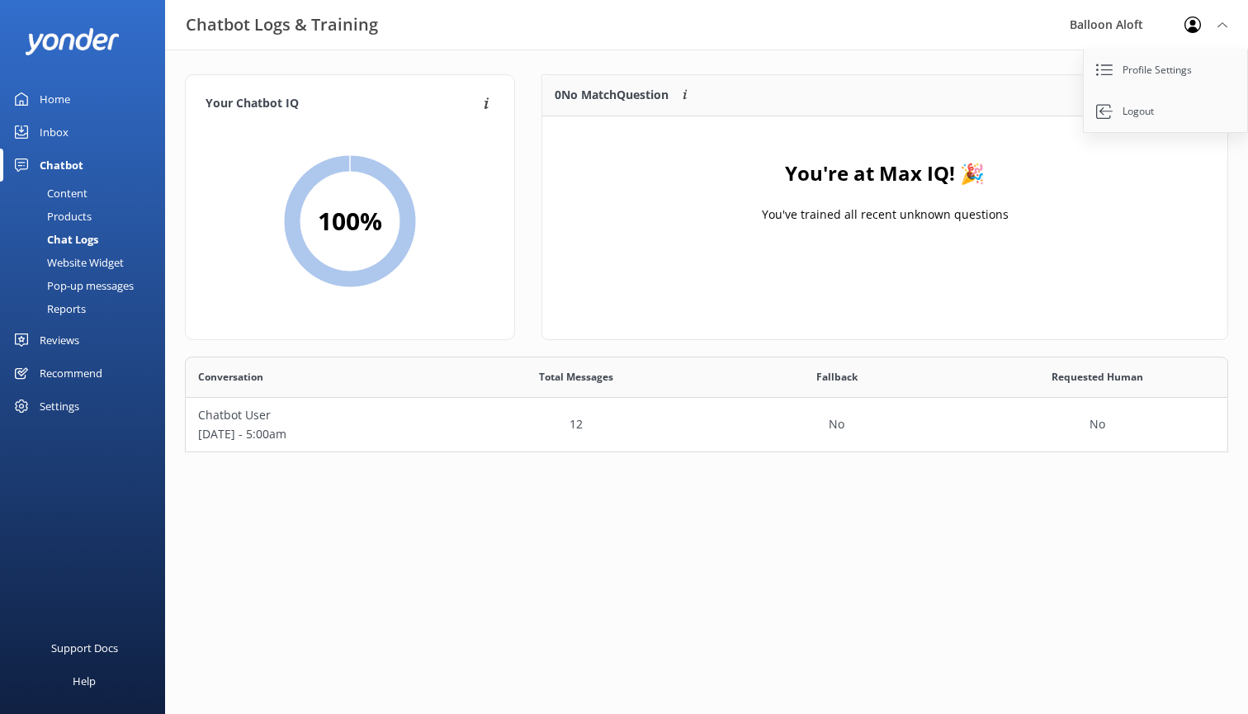
click at [57, 163] on div "Chatbot" at bounding box center [62, 165] width 44 height 33
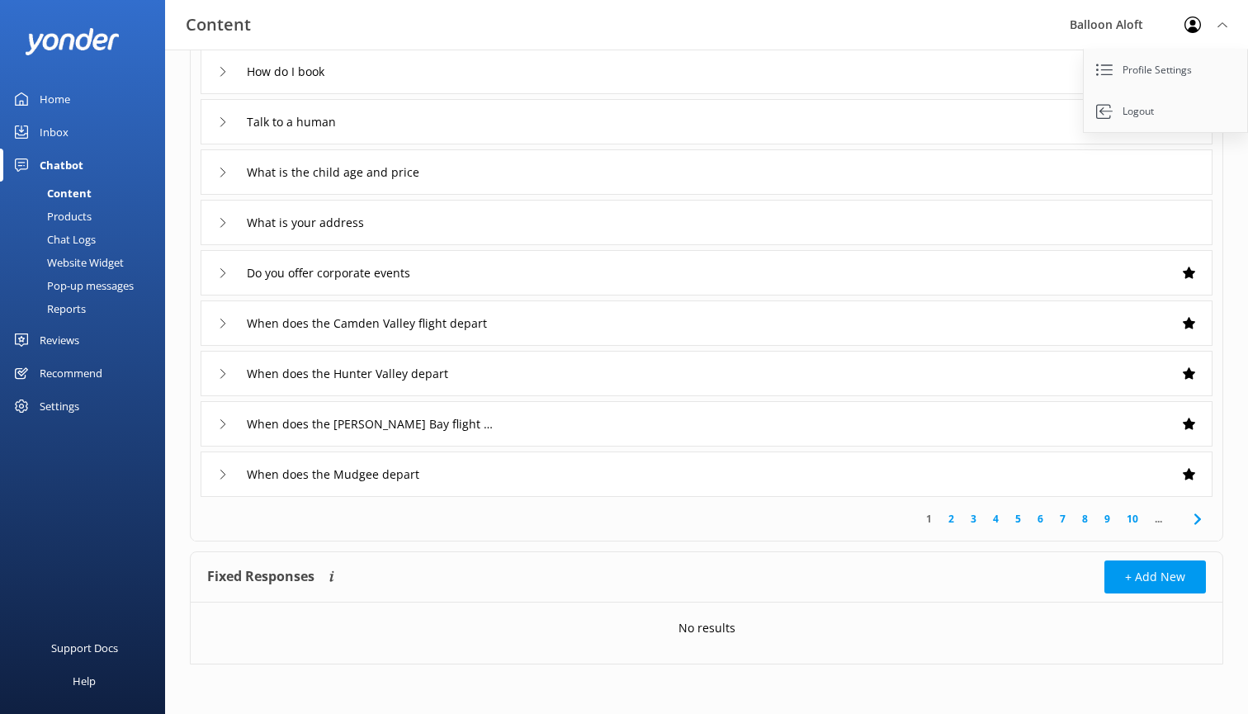
scroll to position [199, 0]
click at [1110, 517] on link "9" at bounding box center [1107, 519] width 22 height 16
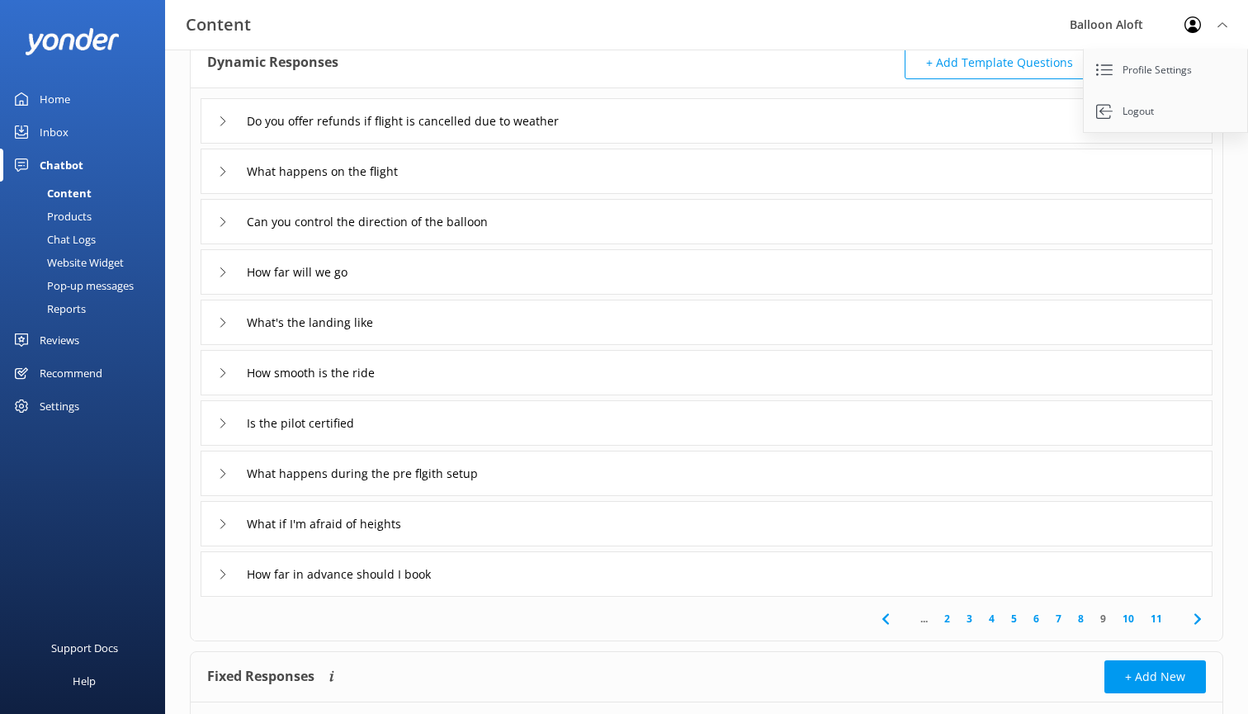
scroll to position [119, 0]
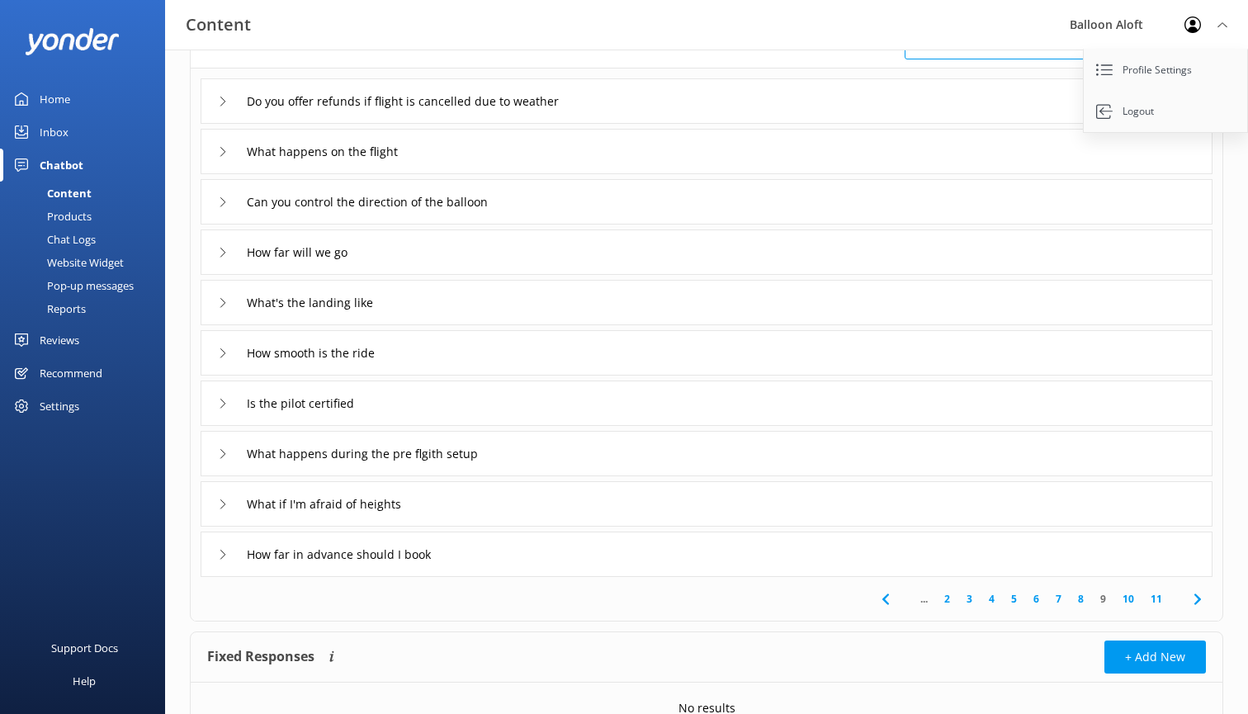
click at [222, 357] on icon at bounding box center [223, 353] width 10 height 10
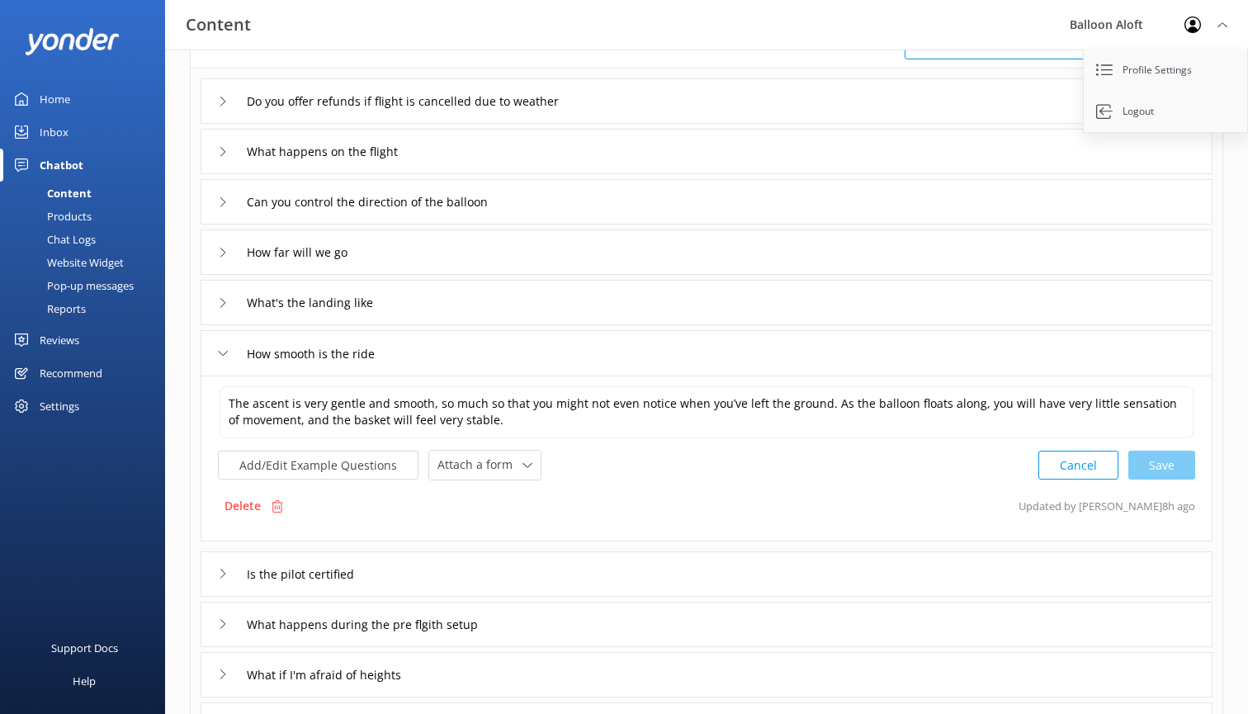
click at [222, 357] on icon at bounding box center [223, 353] width 10 height 10
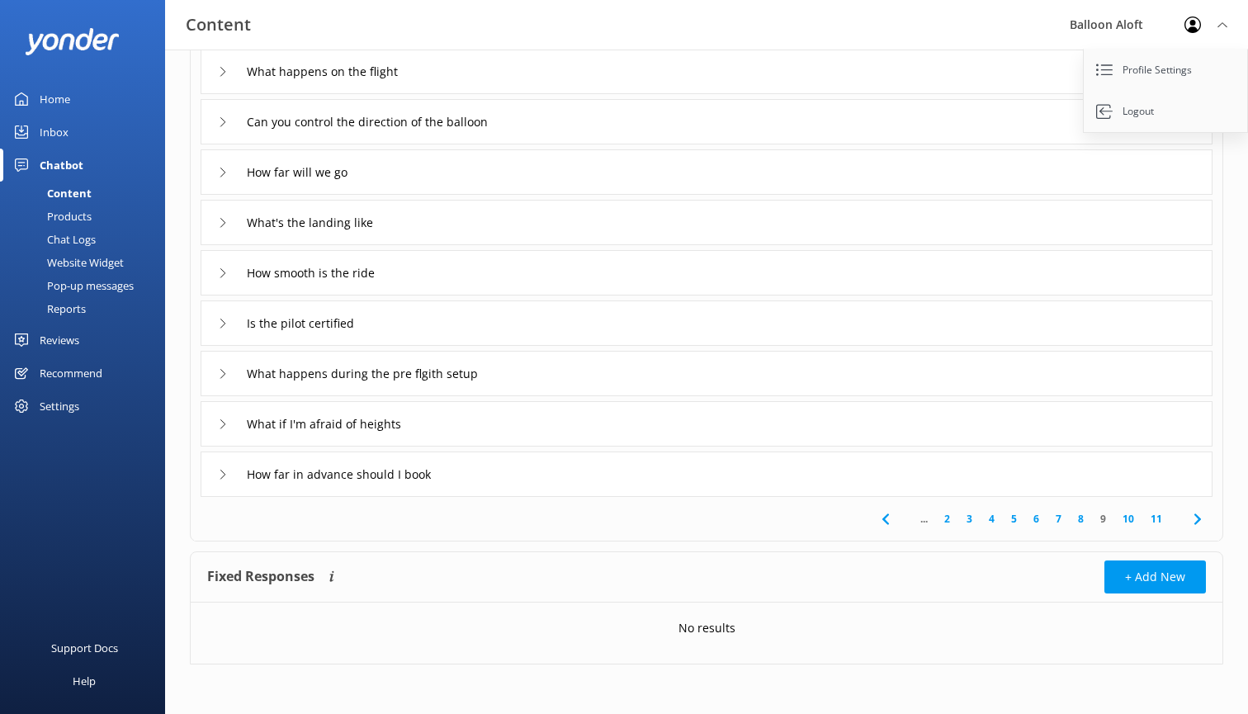
scroll to position [199, 0]
click at [877, 520] on icon at bounding box center [886, 519] width 20 height 20
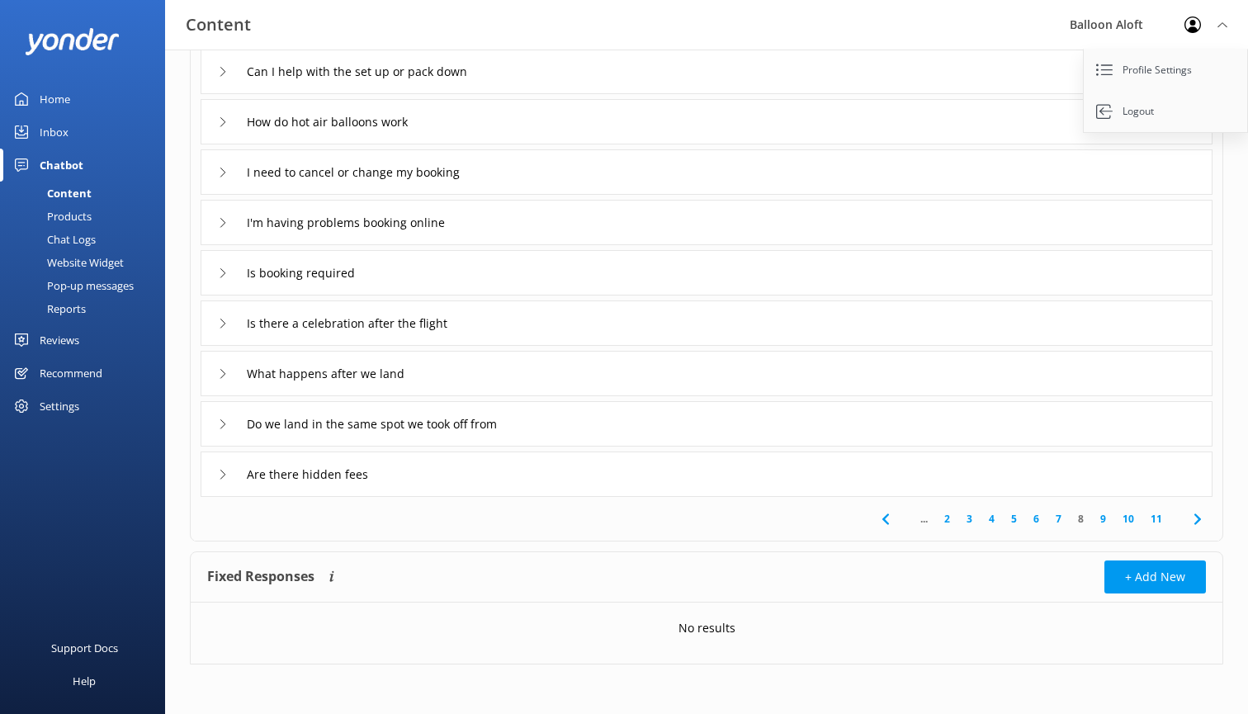
scroll to position [199, 0]
click at [890, 517] on icon at bounding box center [886, 519] width 20 height 20
click at [880, 514] on icon at bounding box center [886, 519] width 20 height 20
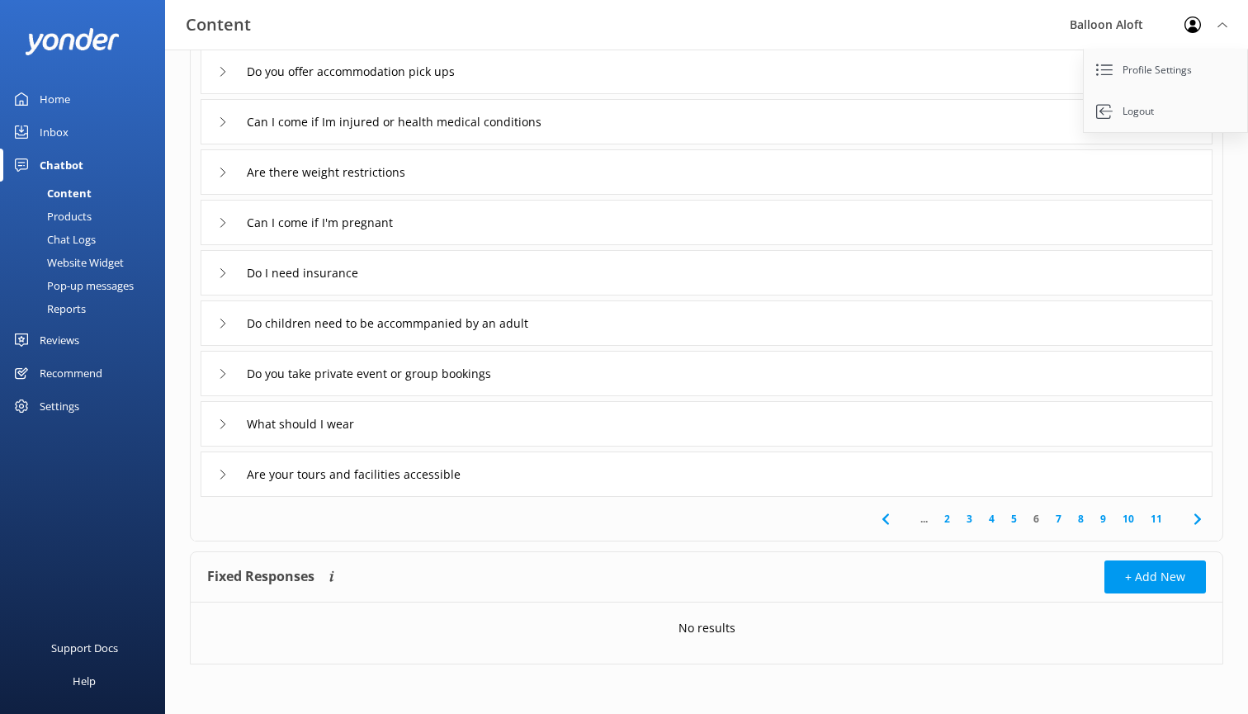
scroll to position [199, 0]
click at [922, 517] on span "..." at bounding box center [924, 519] width 24 height 16
click at [941, 519] on link "2" at bounding box center [947, 519] width 22 height 16
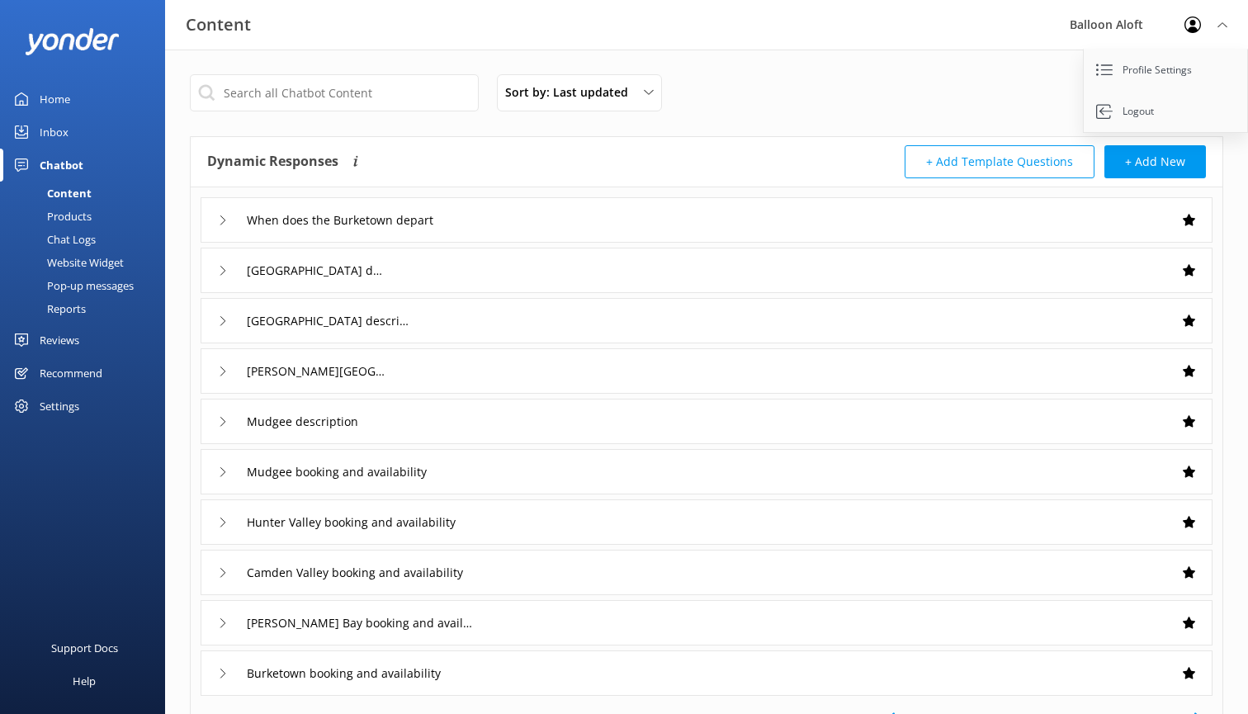
click at [444, 272] on div "[GEOGRAPHIC_DATA] description" at bounding box center [707, 270] width 1012 height 45
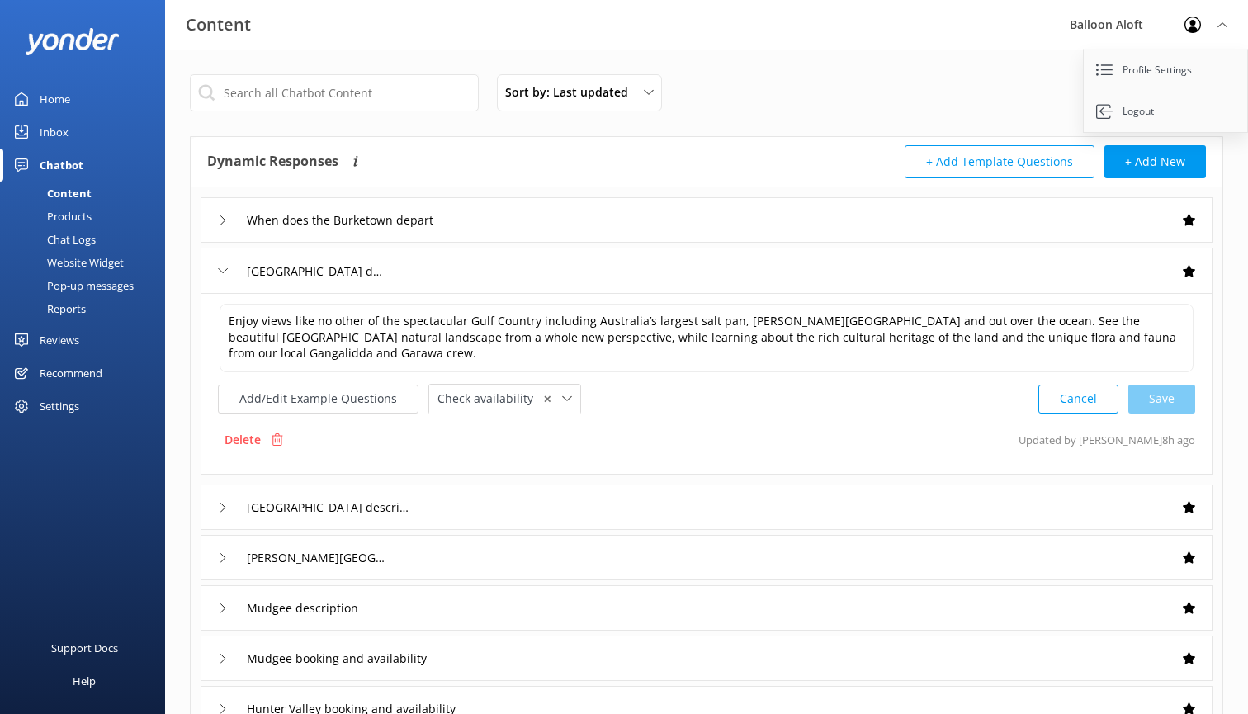
click at [444, 272] on div "[GEOGRAPHIC_DATA] description" at bounding box center [707, 270] width 1012 height 45
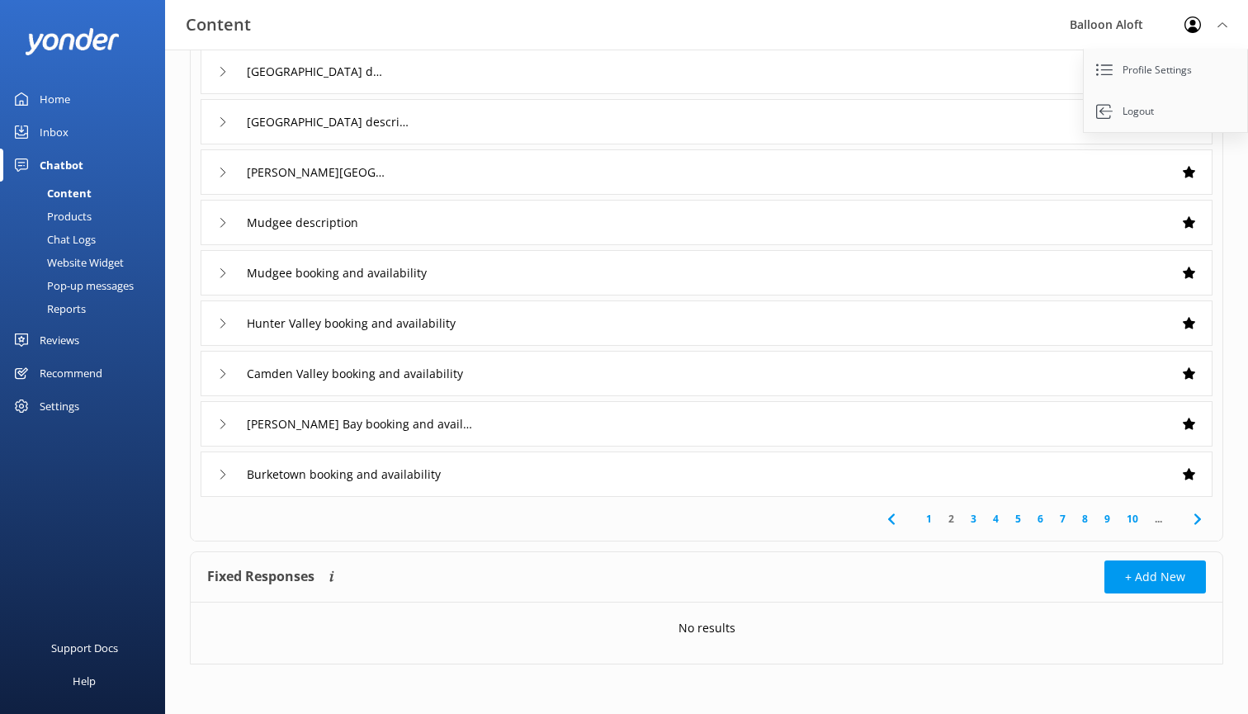
scroll to position [199, 0]
click at [1201, 517] on icon at bounding box center [1198, 519] width 20 height 20
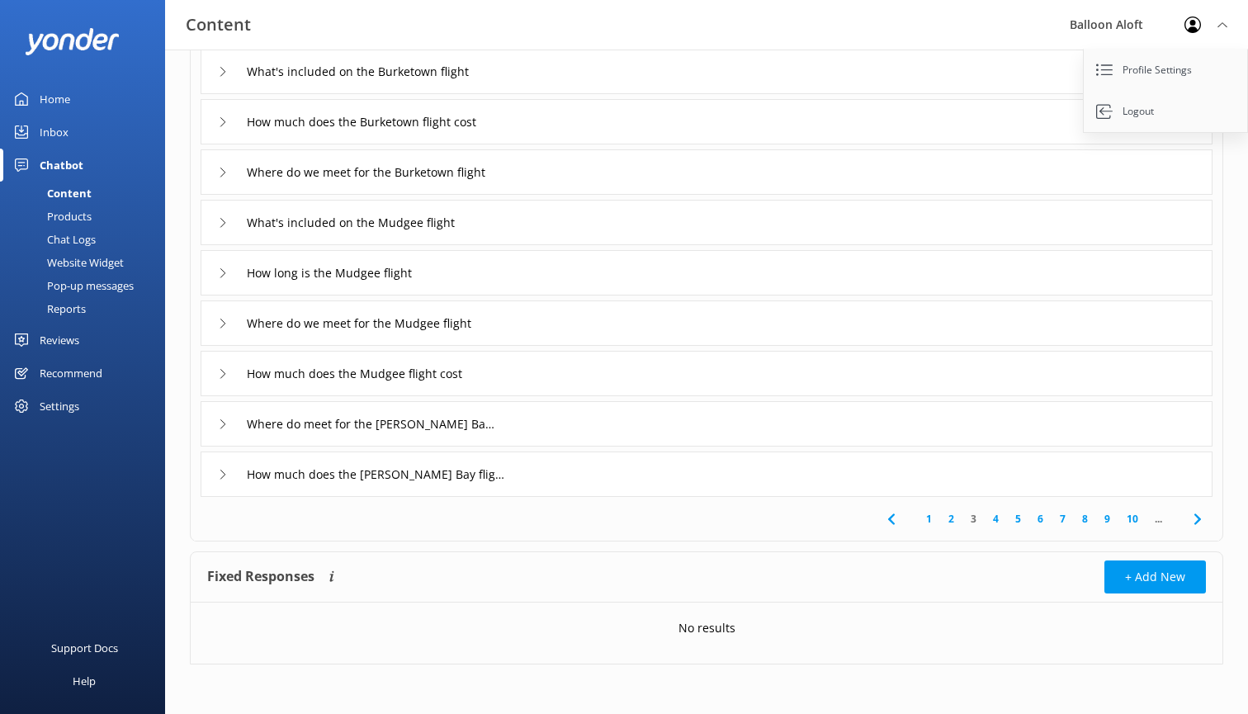
scroll to position [199, 0]
click at [1130, 513] on link "10" at bounding box center [1132, 519] width 28 height 16
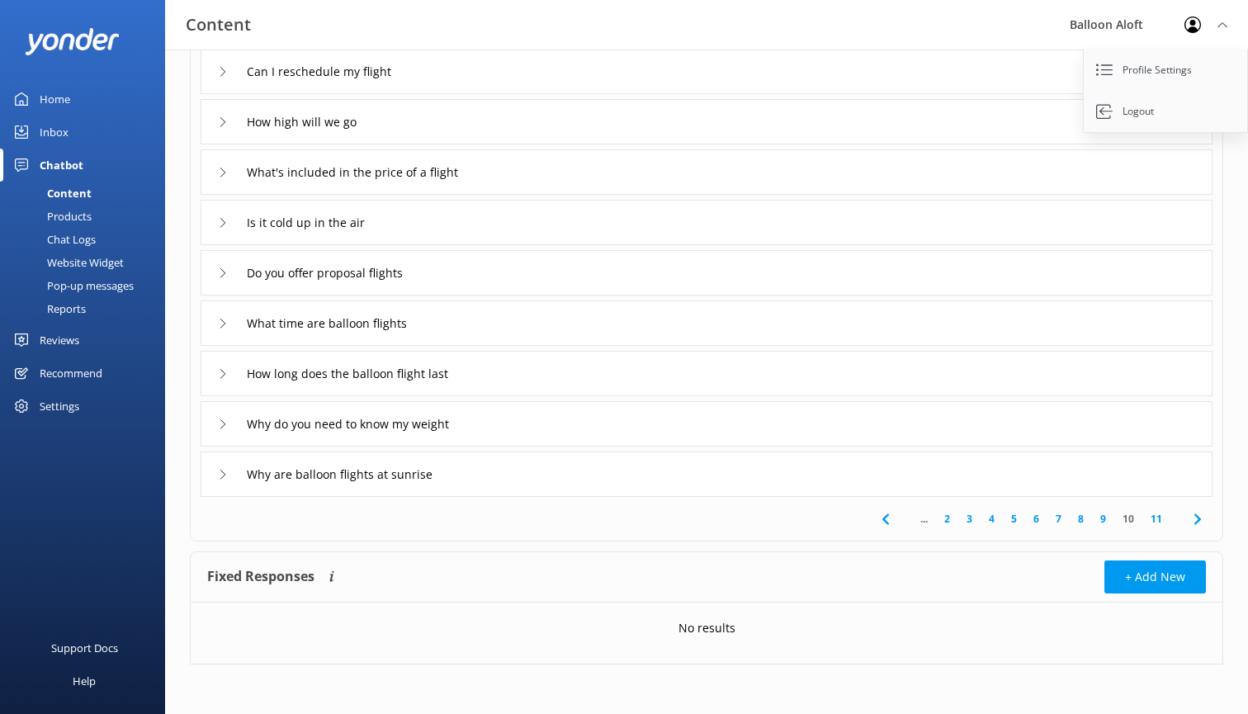
scroll to position [199, 0]
click at [1157, 520] on link "11" at bounding box center [1156, 519] width 28 height 16
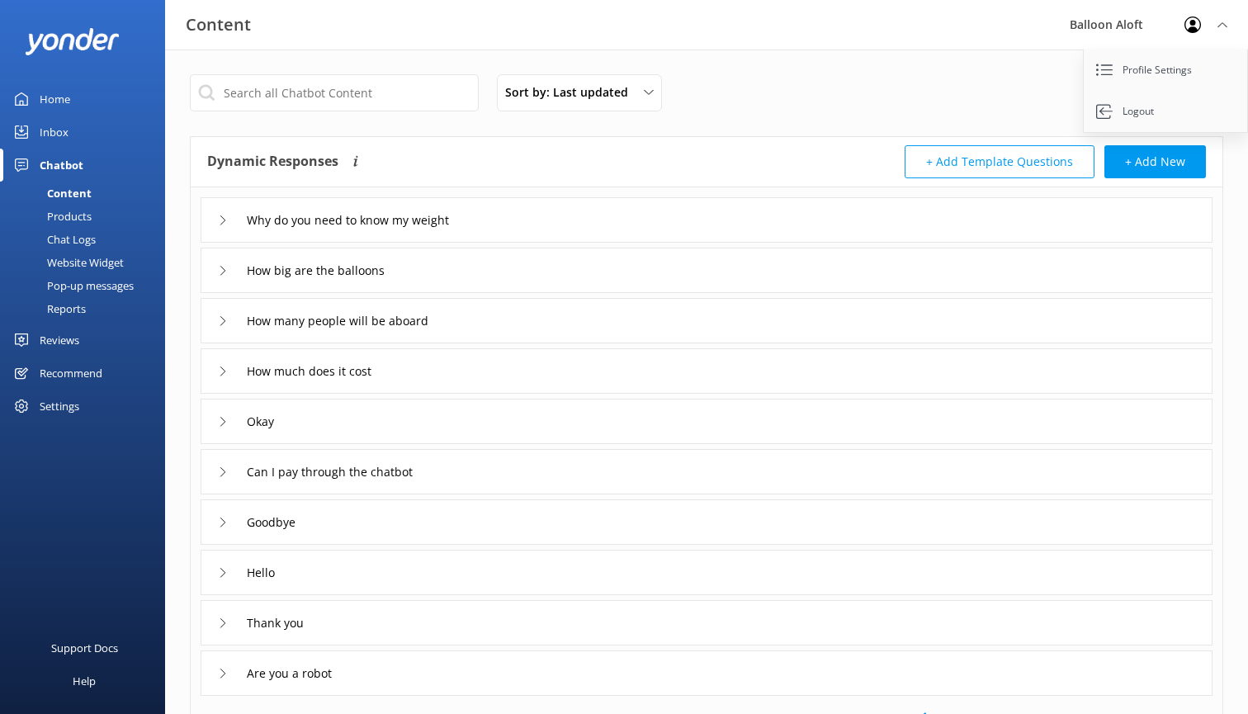
click at [220, 431] on div "Okay" at bounding box center [247, 421] width 59 height 27
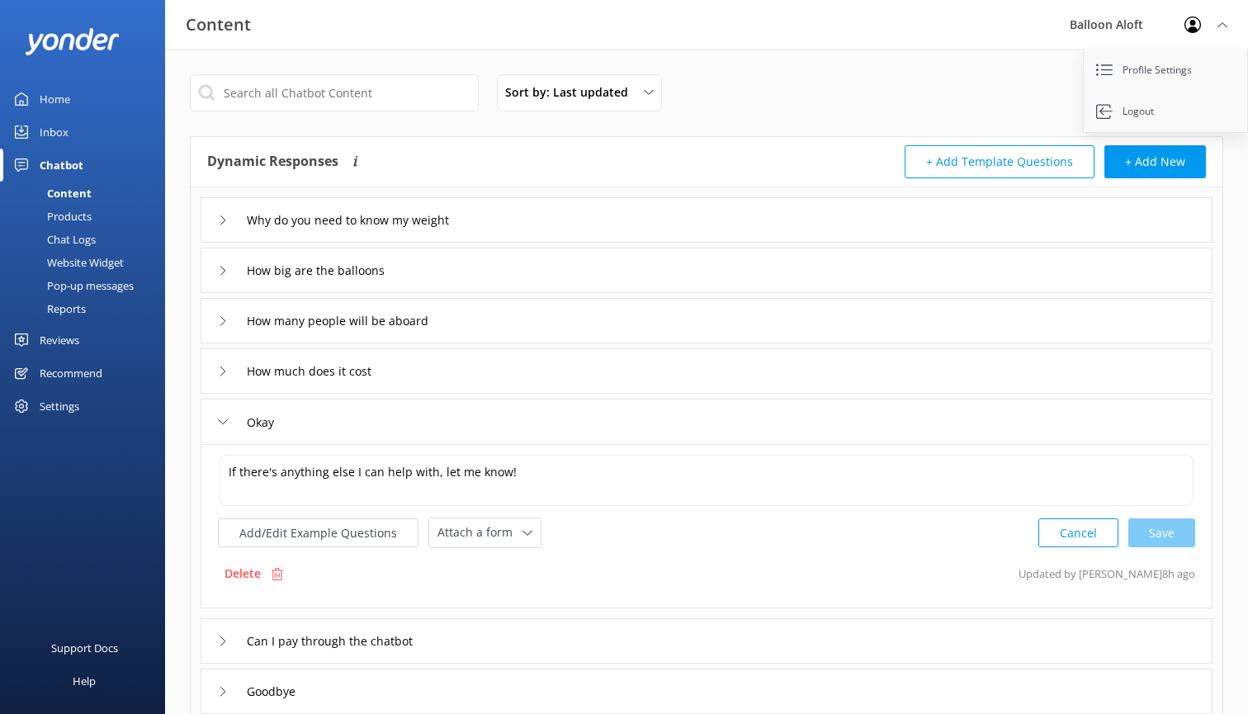
click at [220, 430] on div "Okay" at bounding box center [247, 422] width 59 height 27
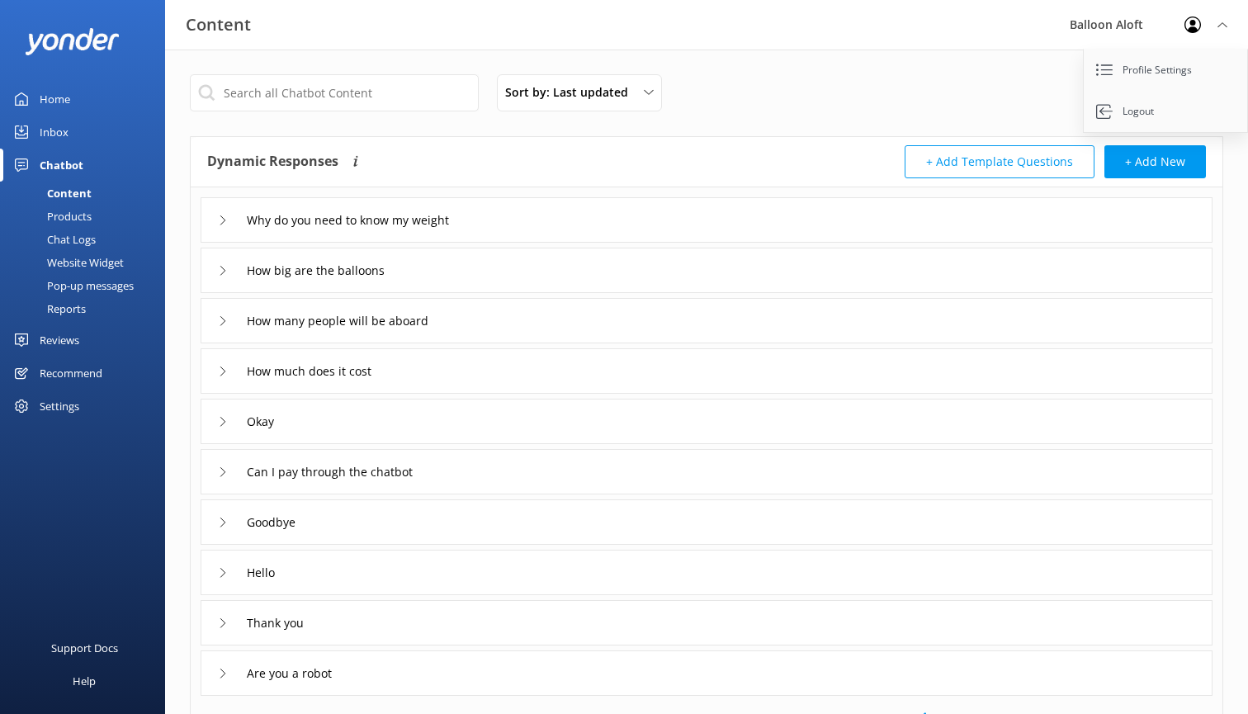
click at [224, 272] on icon at bounding box center [223, 271] width 10 height 10
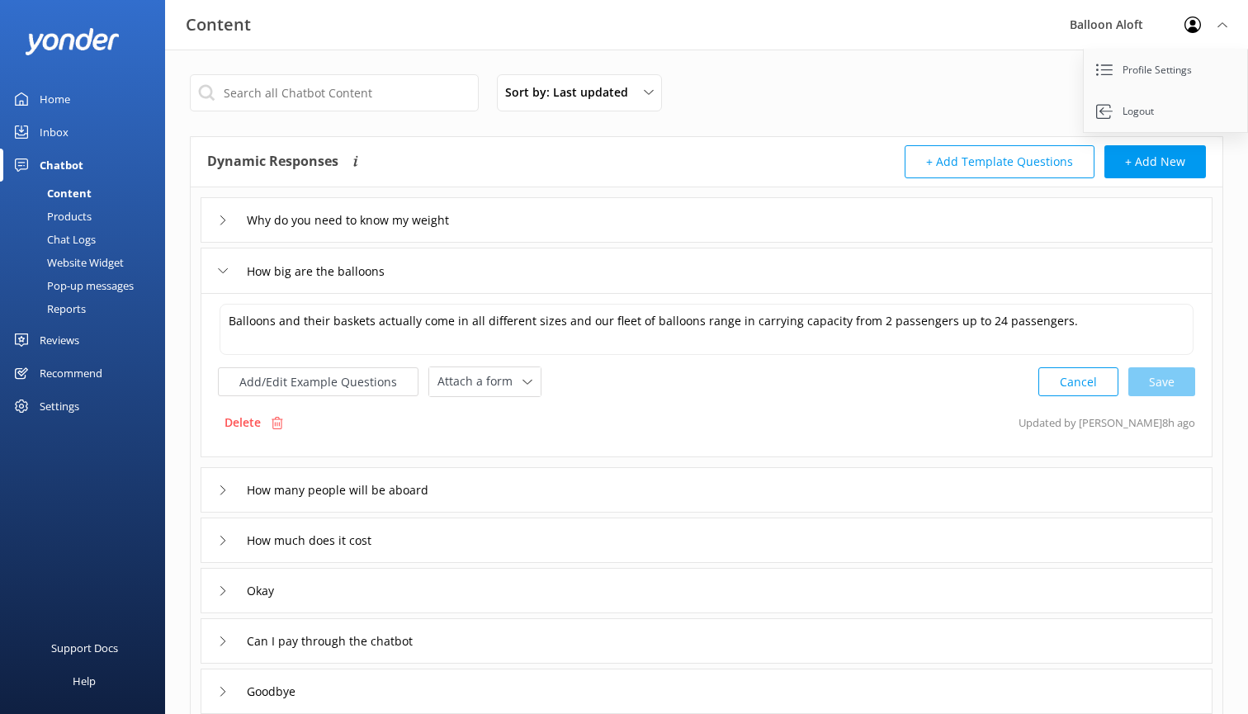
click at [225, 273] on icon at bounding box center [223, 271] width 10 height 10
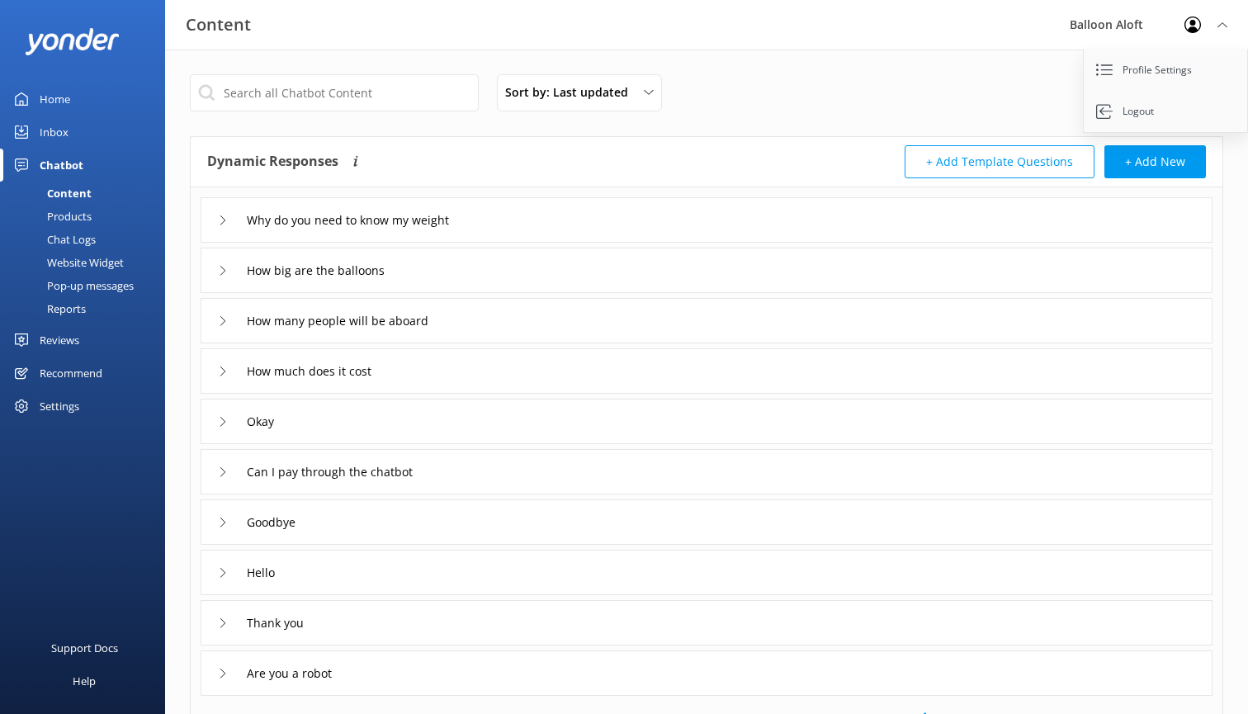
click at [227, 221] on icon at bounding box center [223, 220] width 10 height 10
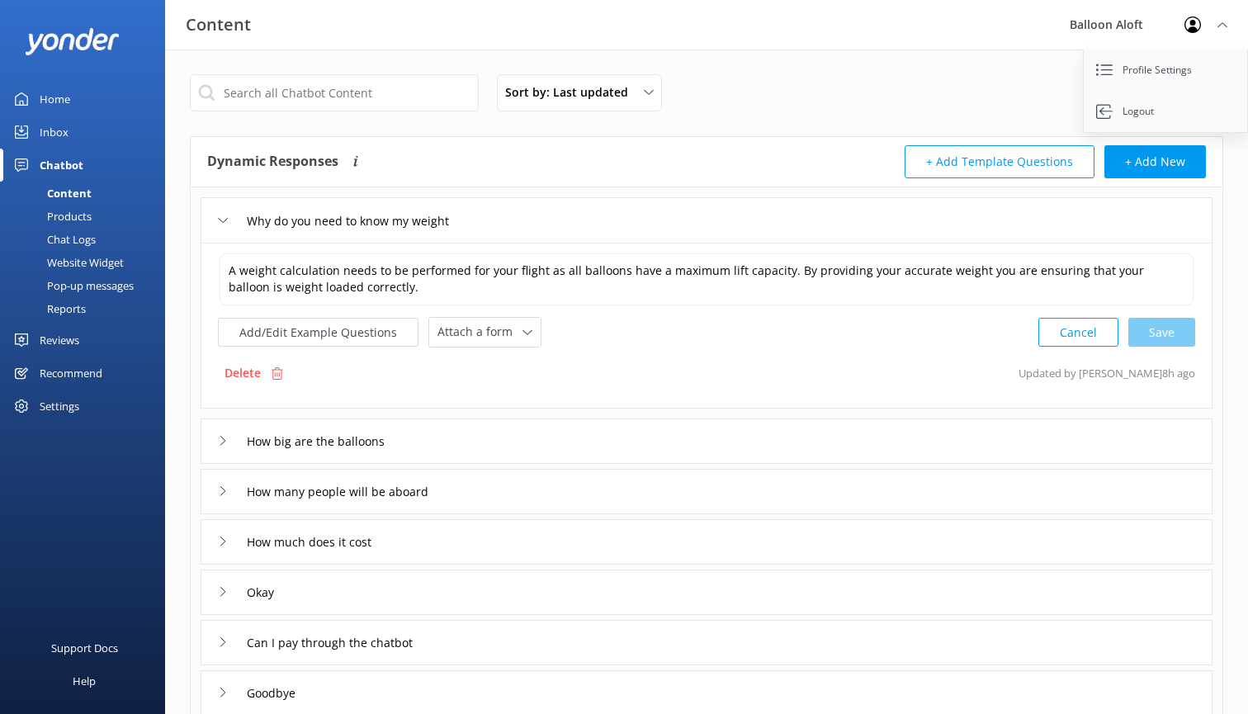
click at [227, 221] on icon at bounding box center [223, 220] width 10 height 10
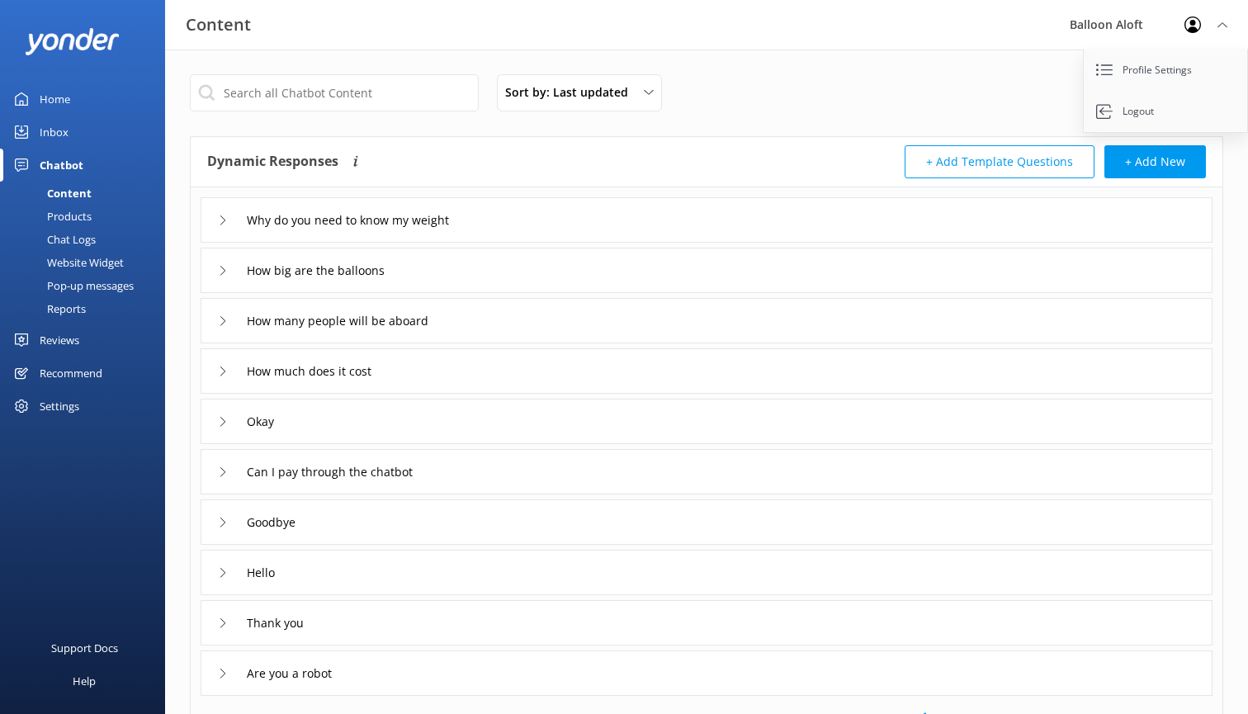
scroll to position [93, 0]
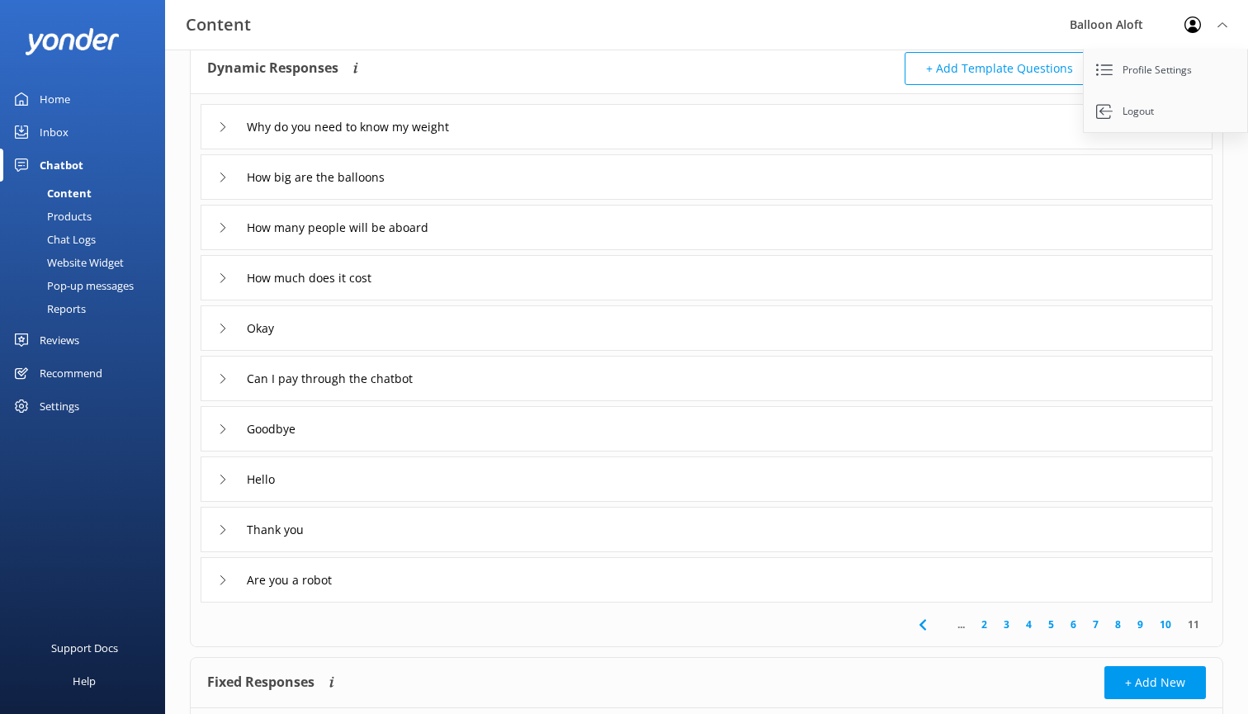
click at [222, 432] on icon at bounding box center [223, 429] width 10 height 10
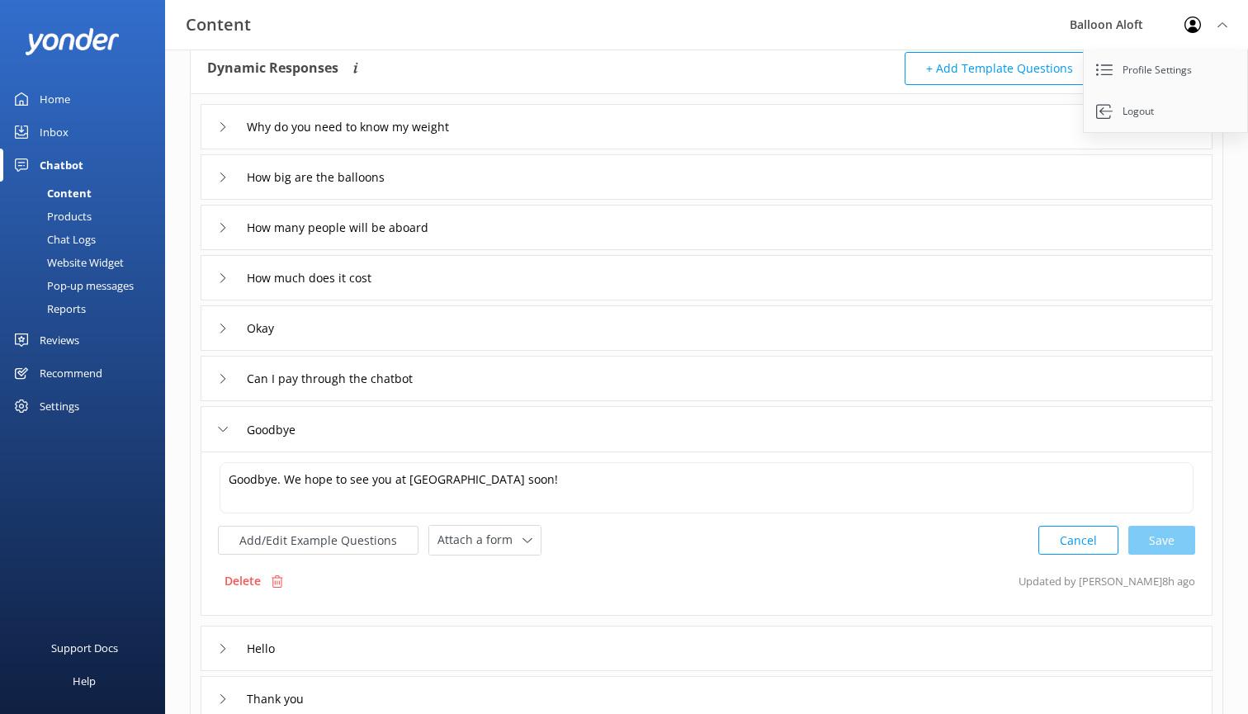
click at [223, 435] on div "Goodbye" at bounding box center [257, 429] width 79 height 27
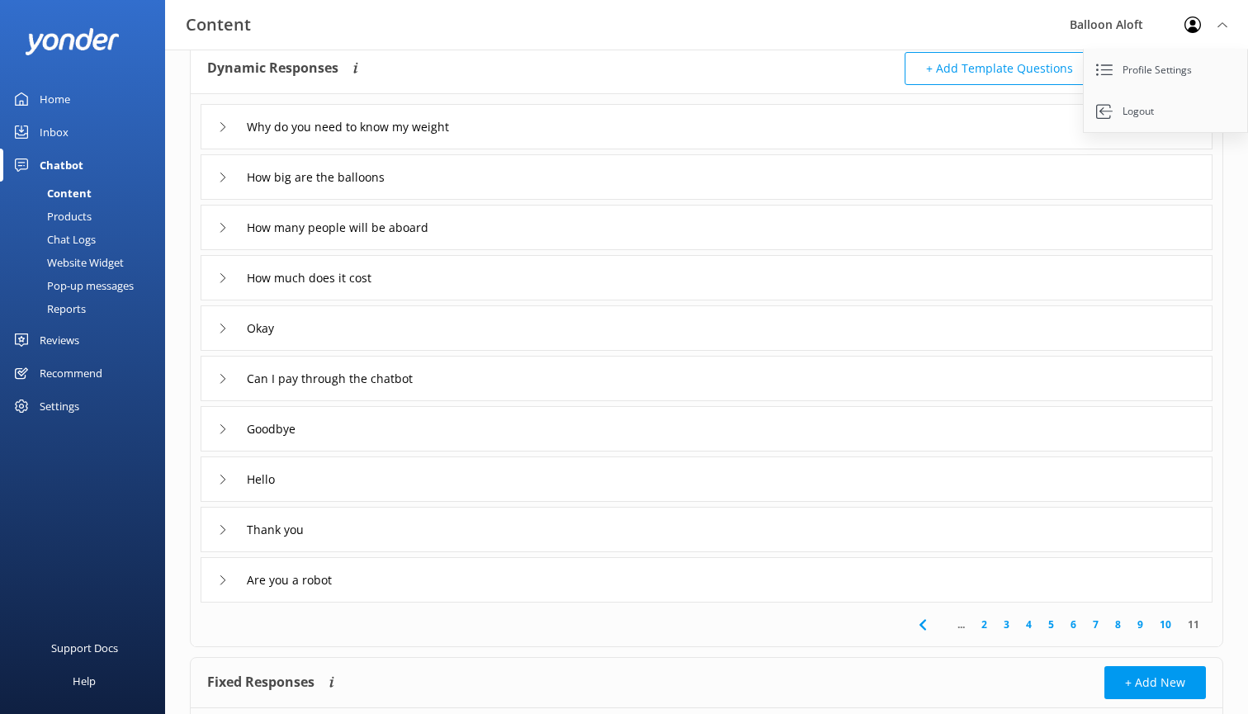
click at [220, 475] on icon at bounding box center [223, 480] width 10 height 10
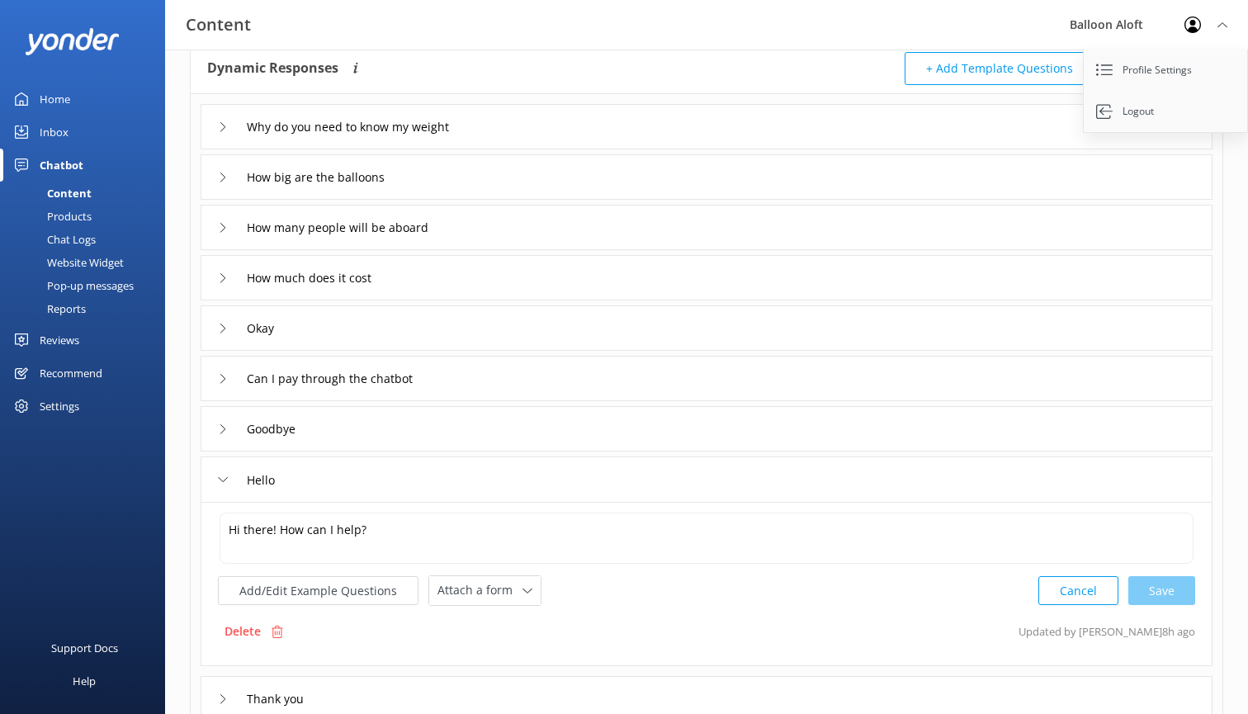
click at [220, 475] on icon at bounding box center [223, 480] width 10 height 10
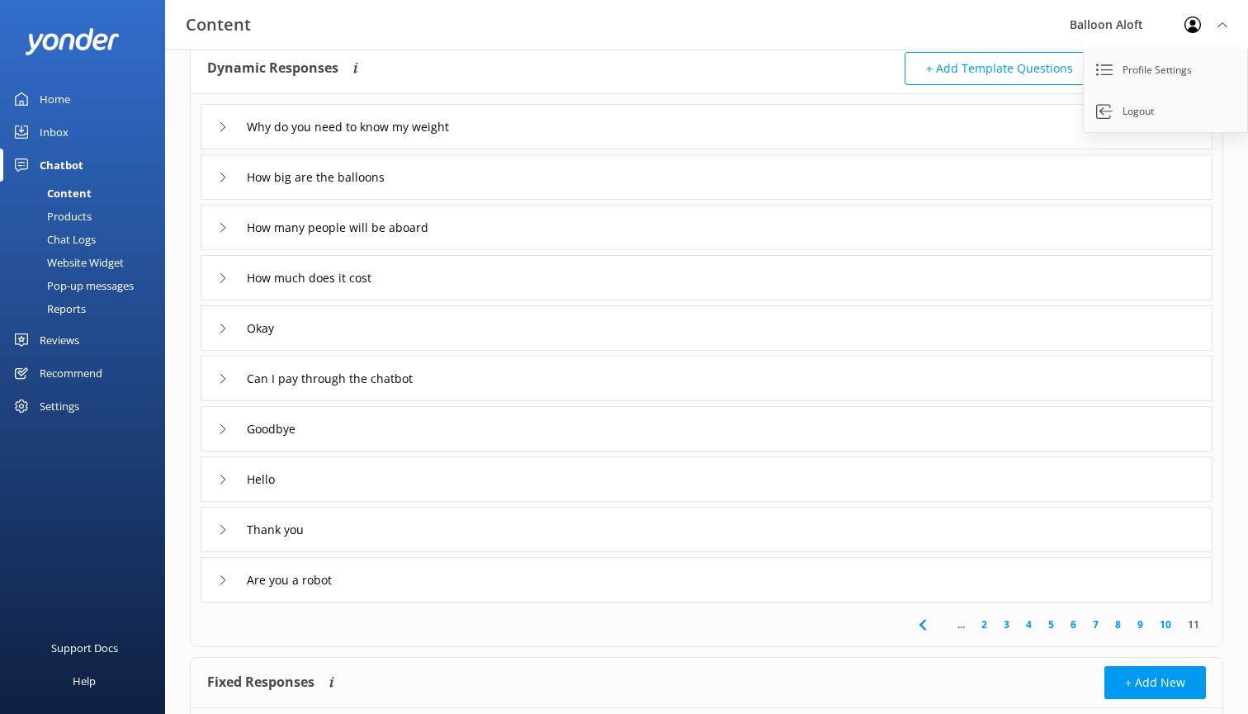
click at [224, 522] on div "Thank you" at bounding box center [264, 529] width 92 height 27
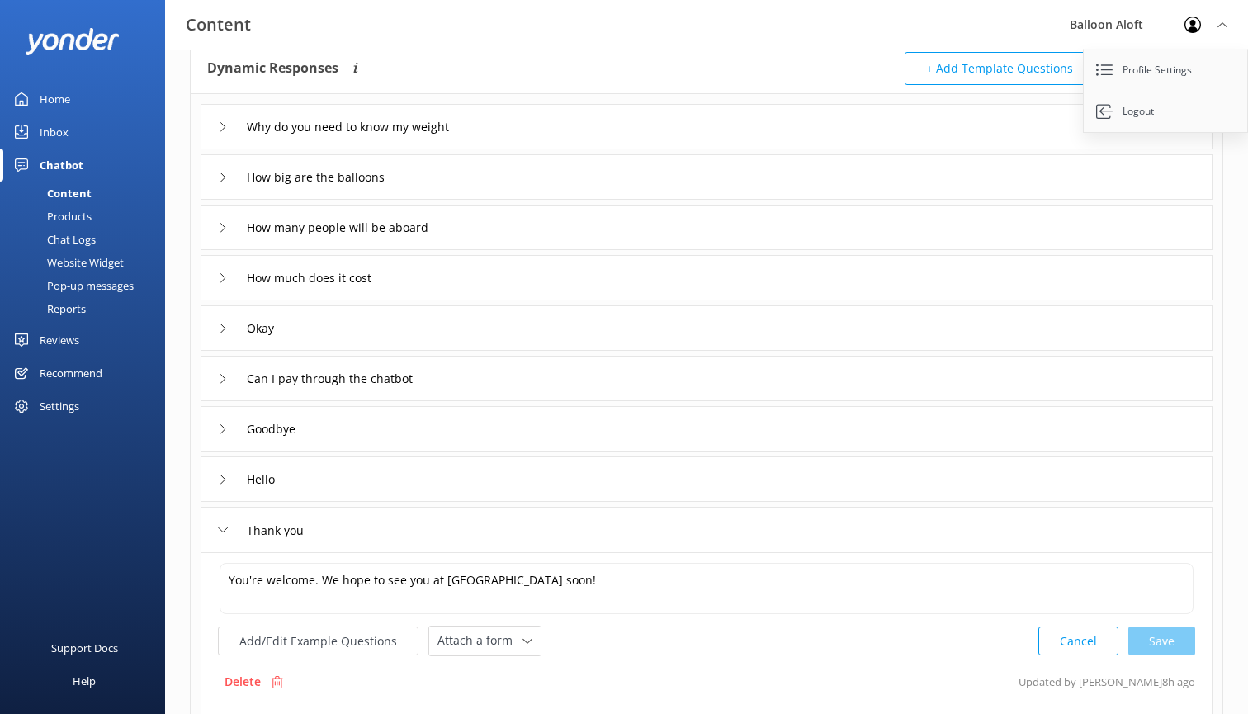
click at [224, 522] on div "Thank you" at bounding box center [264, 530] width 92 height 27
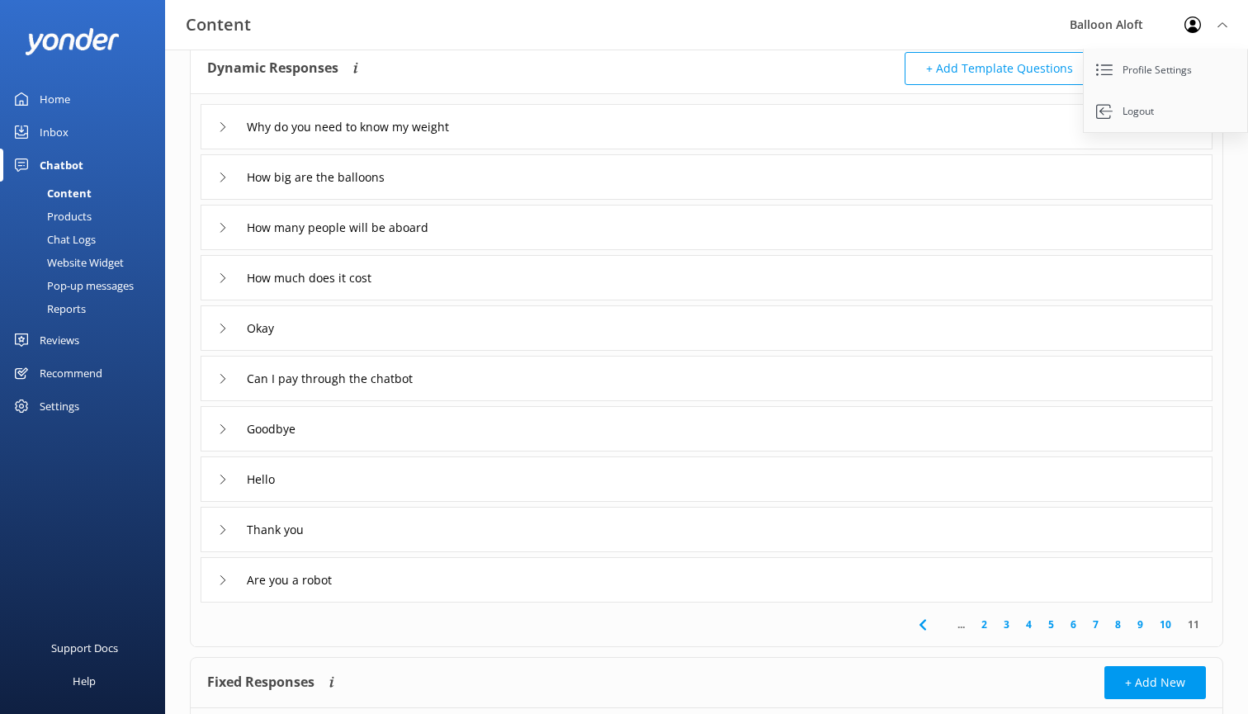
click at [221, 574] on div "Are you a robot" at bounding box center [280, 579] width 125 height 27
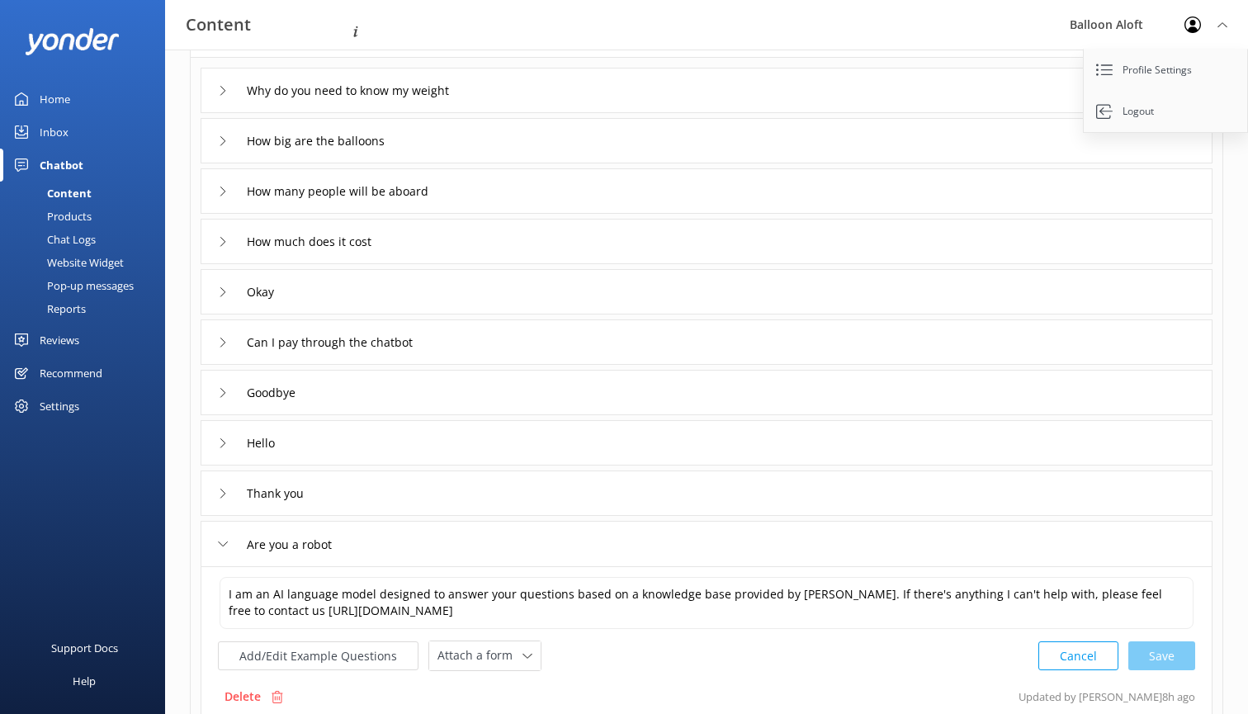
scroll to position [148, 0]
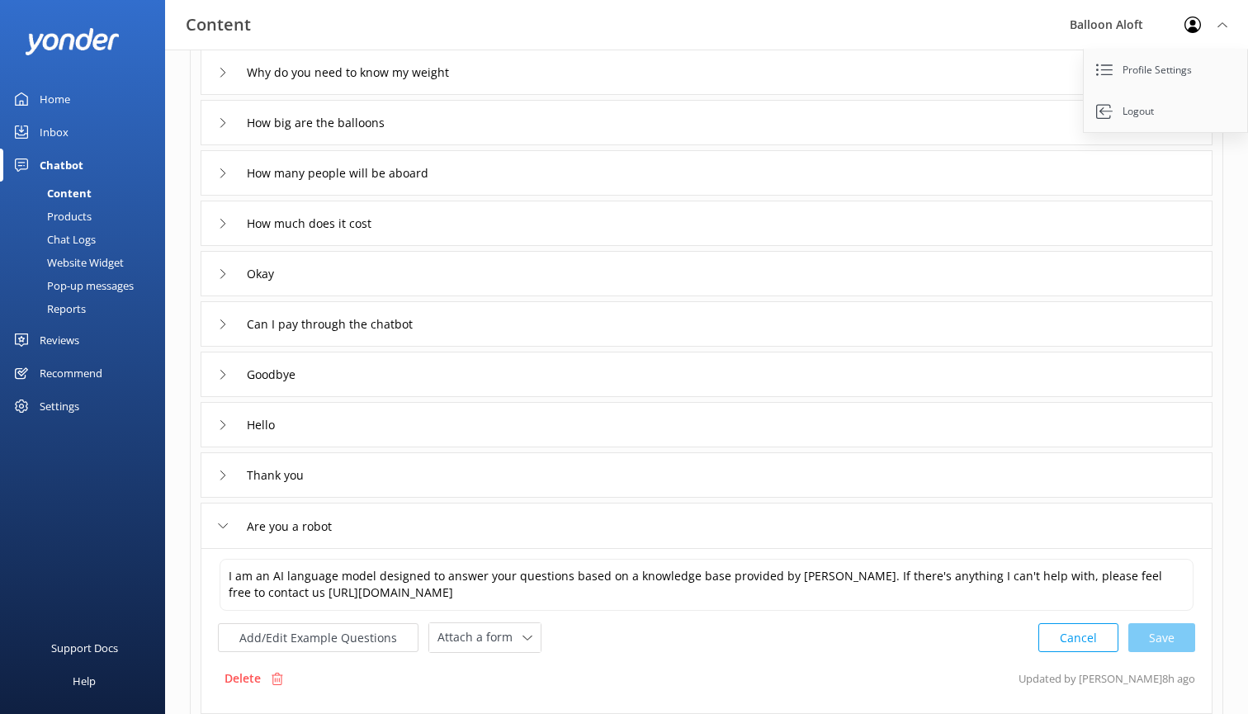
click at [222, 521] on div "Are you a robot" at bounding box center [280, 526] width 125 height 27
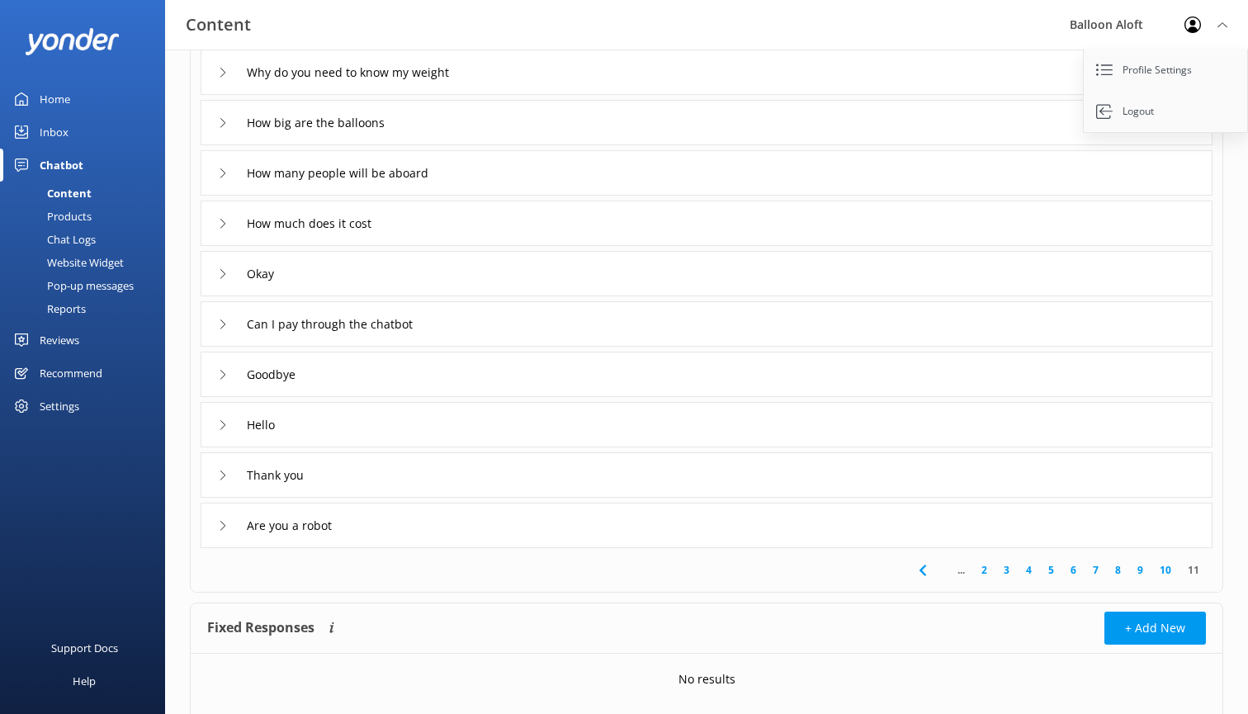
click at [925, 562] on icon at bounding box center [923, 570] width 20 height 20
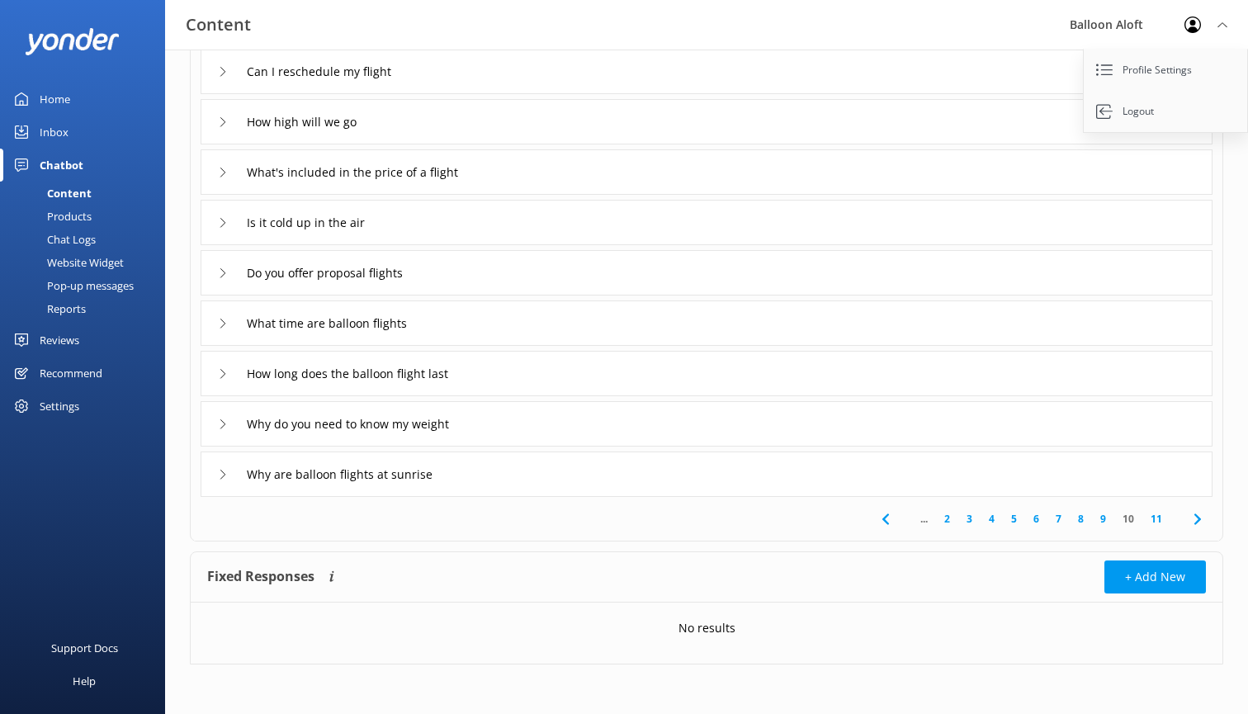
scroll to position [199, 0]
click at [948, 520] on link "2" at bounding box center [947, 519] width 22 height 16
click at [926, 517] on link "1" at bounding box center [929, 519] width 22 height 16
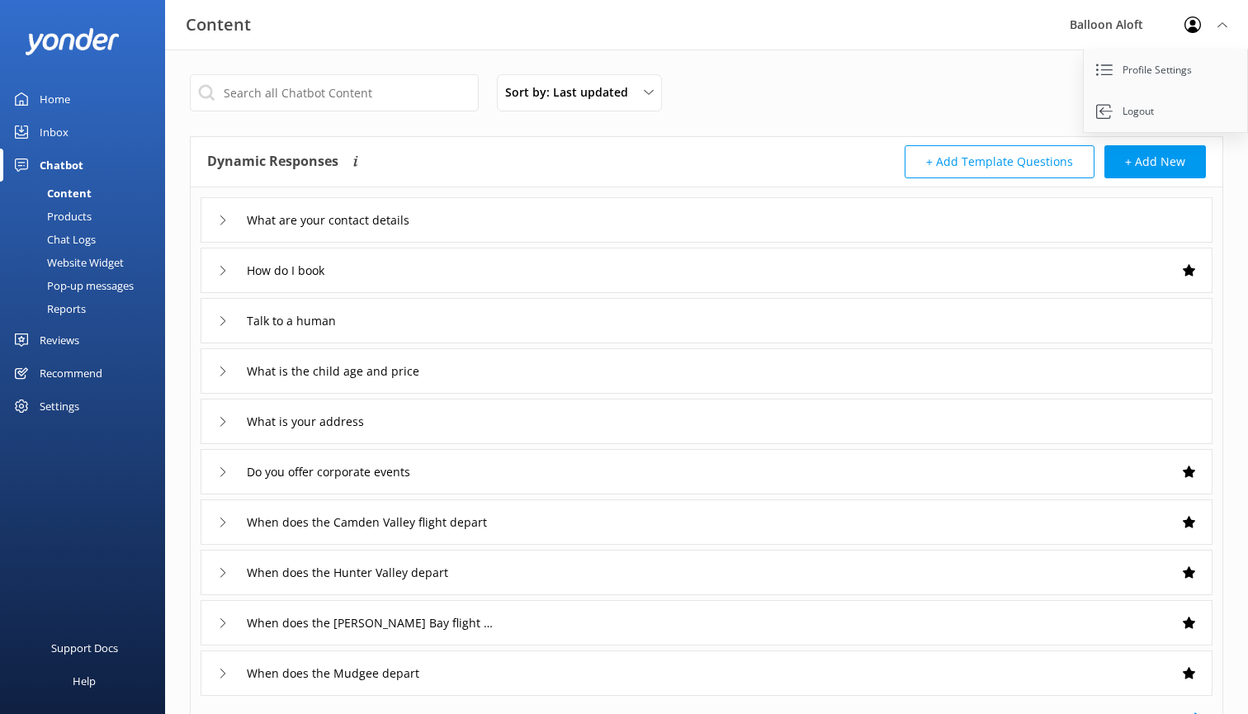
click at [225, 517] on icon at bounding box center [223, 522] width 10 height 10
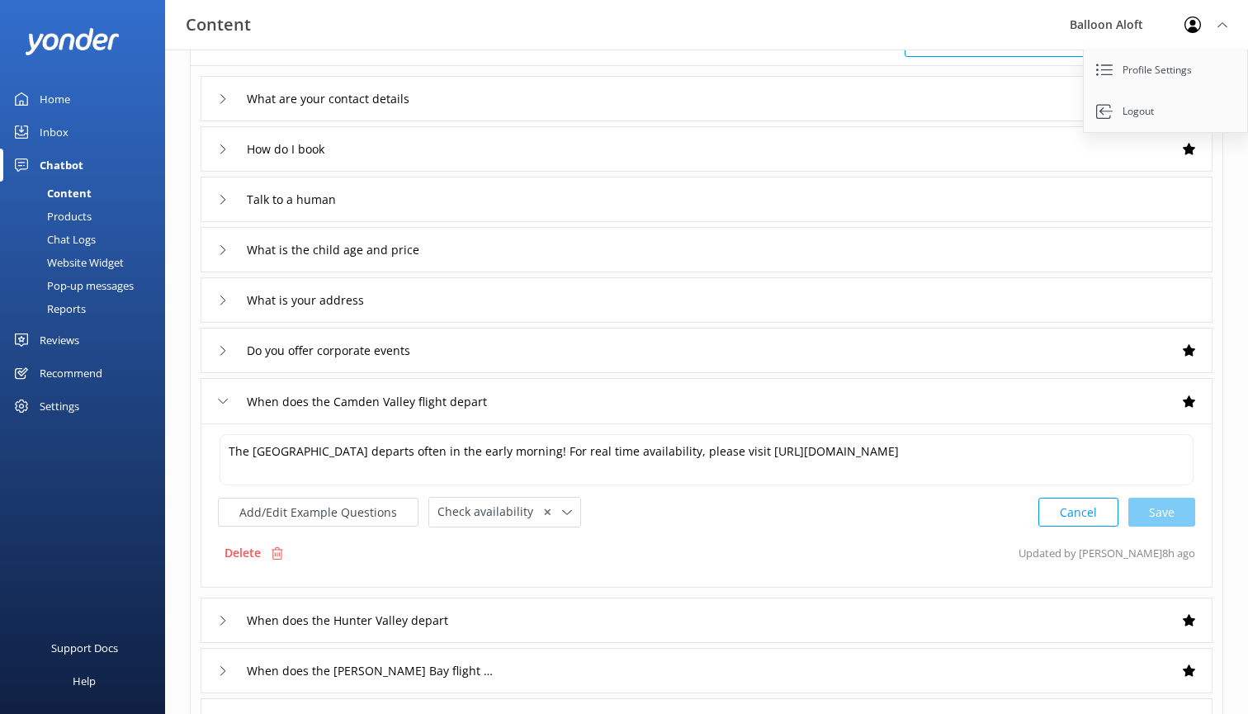
scroll to position [122, 0]
click at [224, 400] on icon at bounding box center [223, 400] width 10 height 10
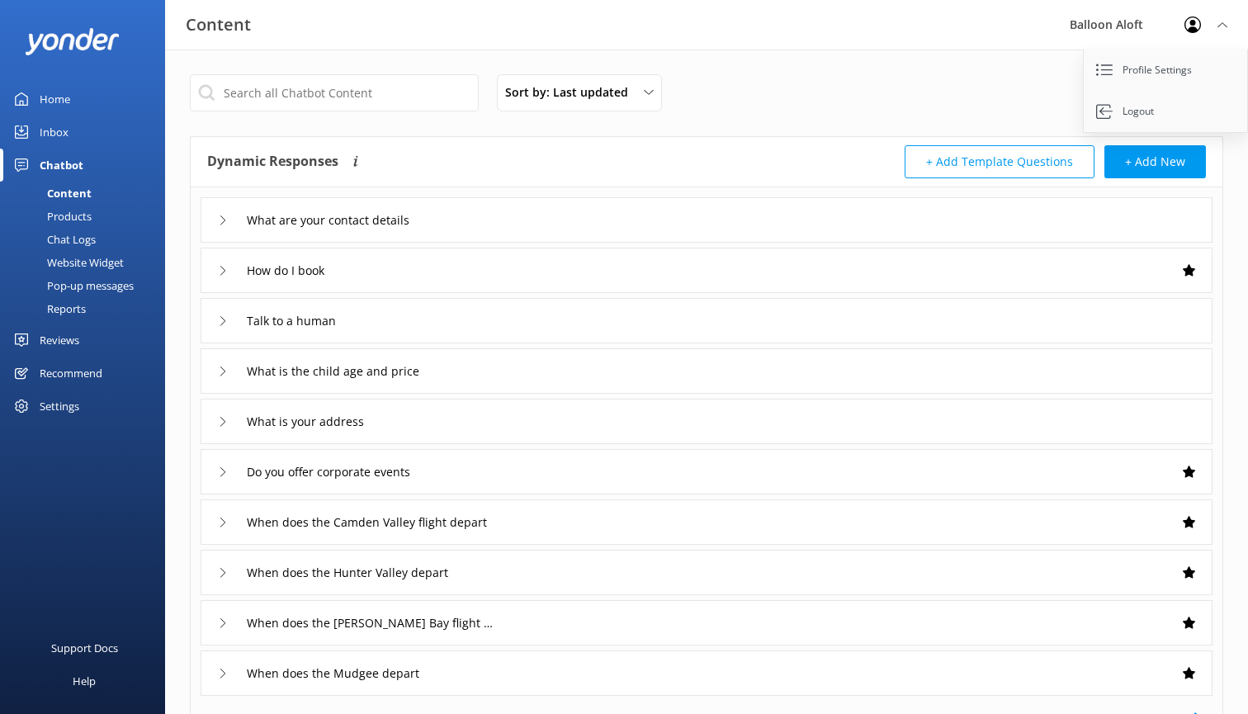
click at [59, 166] on div "Chatbot" at bounding box center [62, 165] width 44 height 33
click at [60, 332] on div "Reviews" at bounding box center [60, 340] width 40 height 33
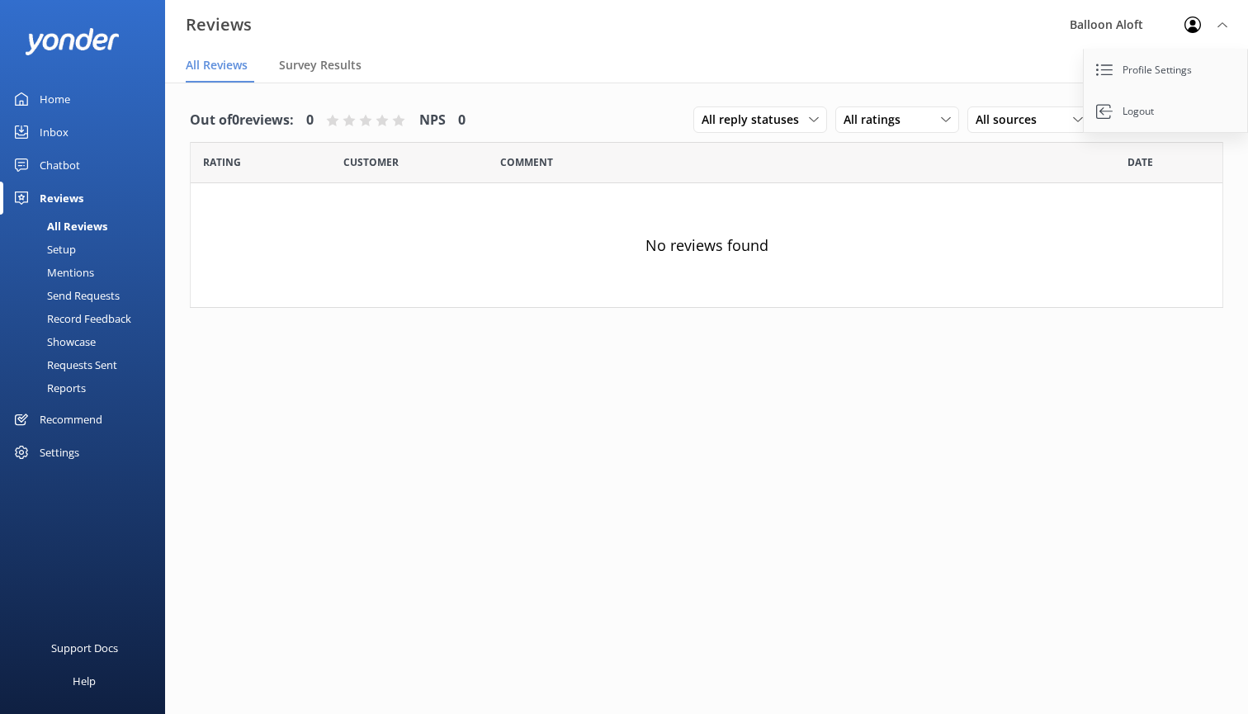
click at [64, 188] on div "Reviews" at bounding box center [62, 198] width 44 height 33
click at [68, 456] on div "Settings" at bounding box center [60, 452] width 40 height 33
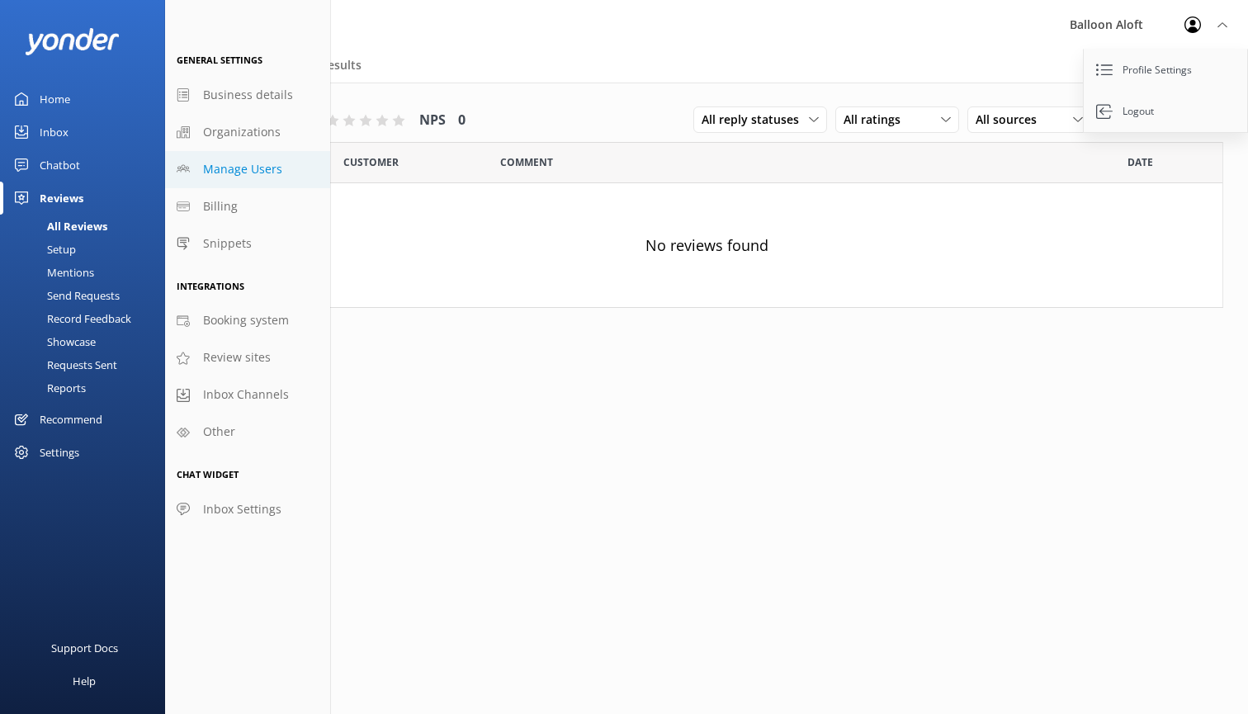
click at [248, 168] on span "Manage Users" at bounding box center [242, 169] width 79 height 18
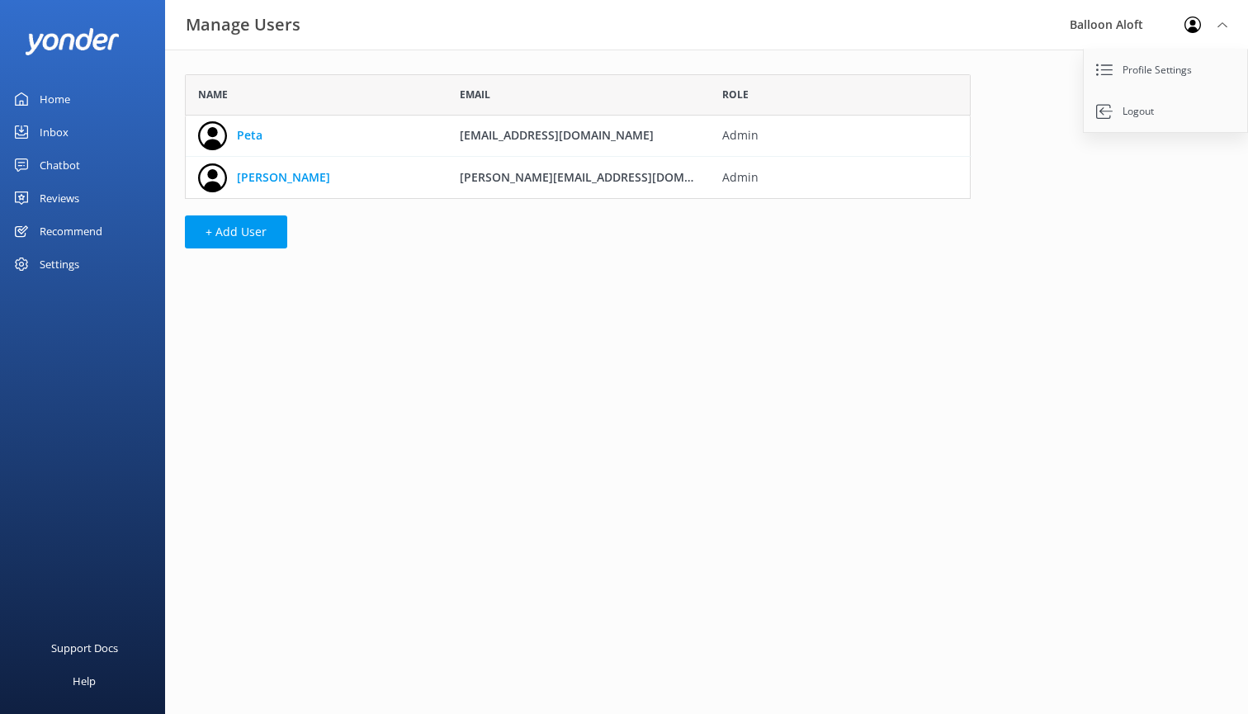
scroll to position [125, 786]
